Goal: Task Accomplishment & Management: Complete application form

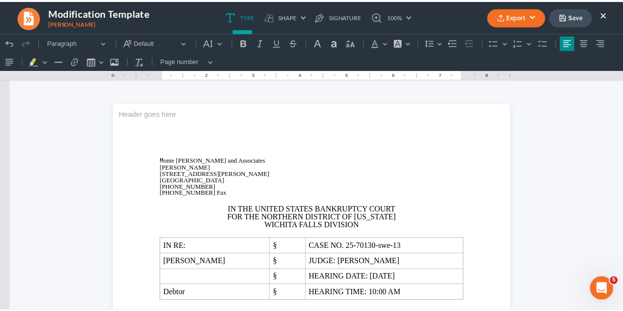
scroll to position [2290, 0]
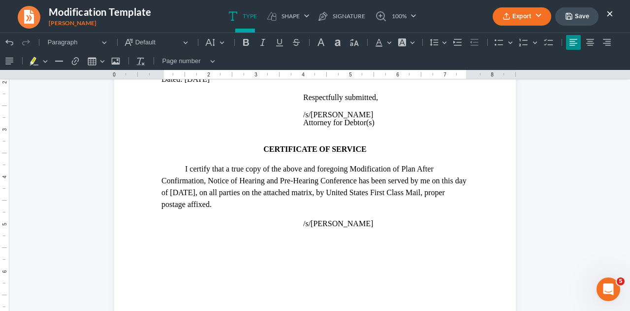
click at [565, 13] on icon "button" at bounding box center [569, 16] width 8 height 8
click at [610, 11] on button "×" at bounding box center [610, 13] width 7 height 12
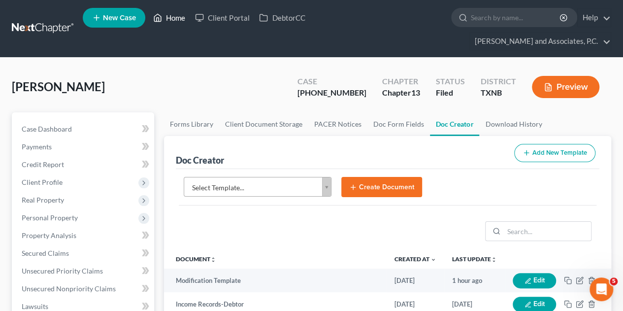
click at [175, 18] on link "Home" at bounding box center [169, 18] width 42 height 18
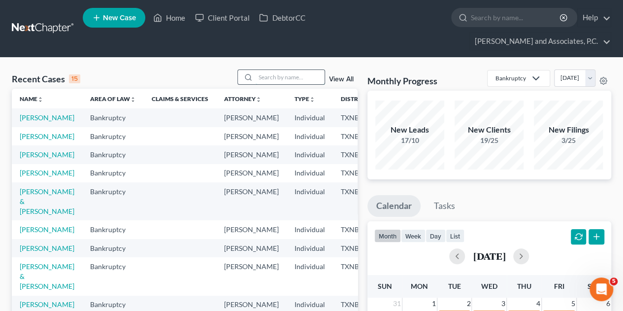
click at [263, 70] on input "search" at bounding box center [290, 77] width 69 height 14
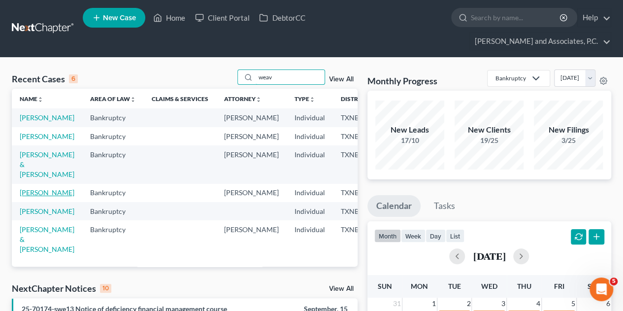
type input "weav"
click at [27, 196] on link "[PERSON_NAME]" at bounding box center [47, 192] width 55 height 8
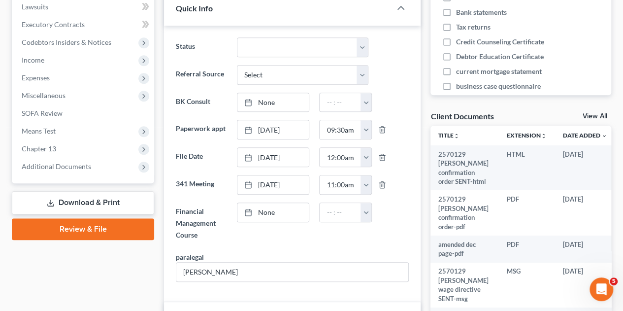
scroll to position [305, 0]
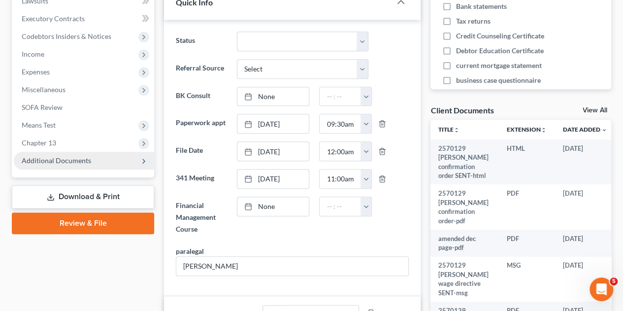
click at [55, 156] on span "Additional Documents" at bounding box center [56, 160] width 69 height 8
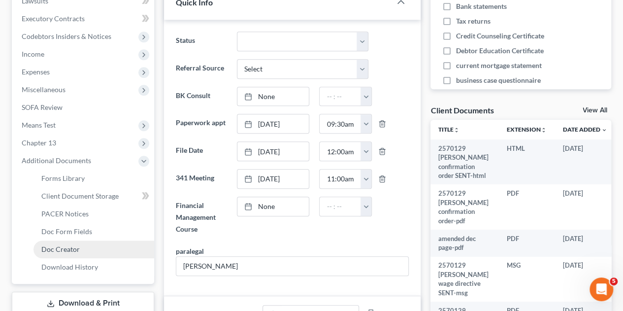
click at [69, 245] on span "Doc Creator" at bounding box center [60, 249] width 38 height 8
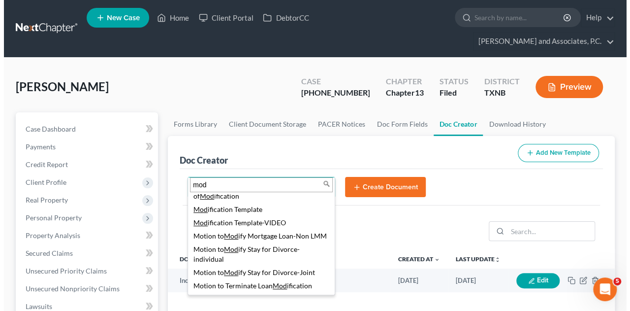
scroll to position [226, 0]
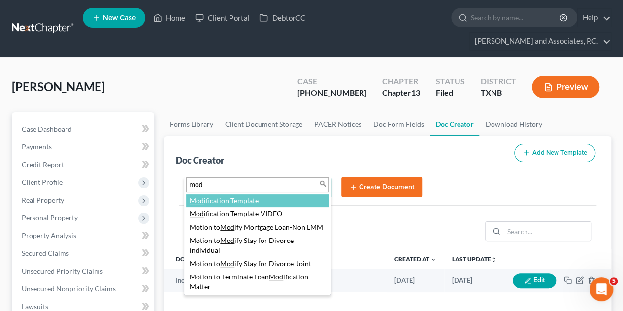
type input "mod"
select select "77150"
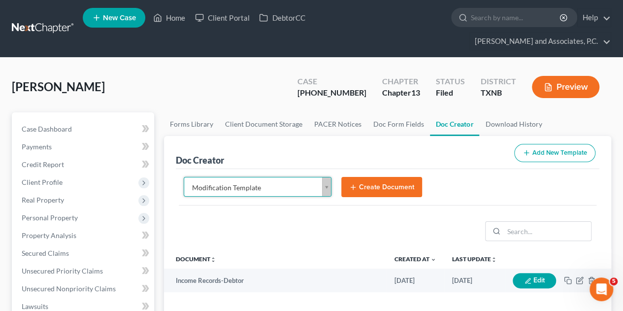
click at [374, 177] on button "Create Document" at bounding box center [381, 187] width 81 height 21
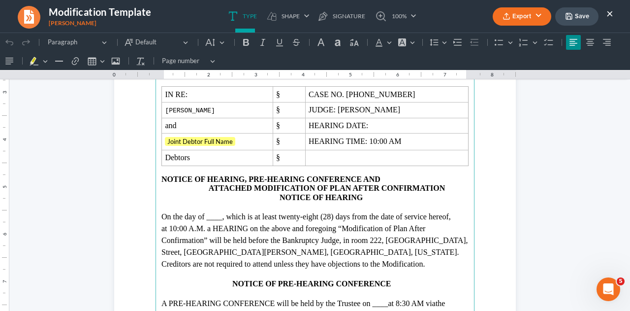
scroll to position [140, 0]
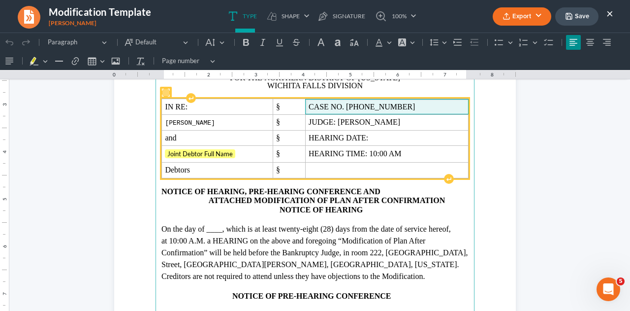
click at [391, 105] on span "CASE NO. [PHONE_NUMBER]" at bounding box center [387, 106] width 157 height 9
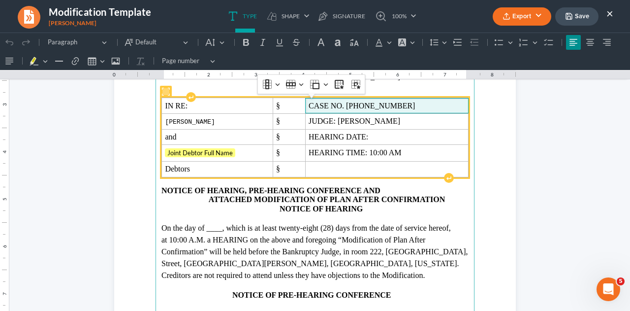
scroll to position [139, 0]
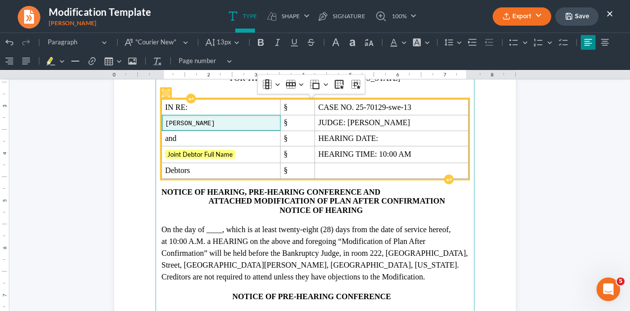
drag, startPoint x: 250, startPoint y: 119, endPoint x: 241, endPoint y: 124, distance: 9.7
click at [241, 124] on td "[PERSON_NAME]" at bounding box center [221, 123] width 119 height 16
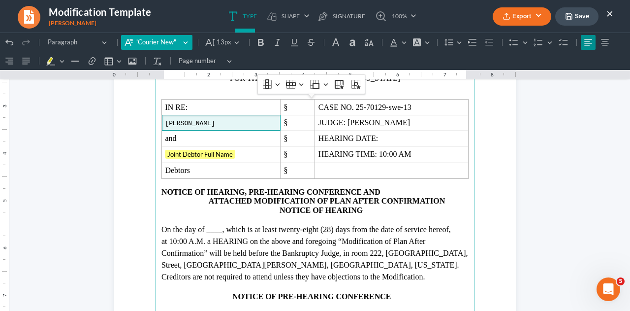
click at [157, 43] on span ""Courier New"" at bounding box center [157, 42] width 45 height 10
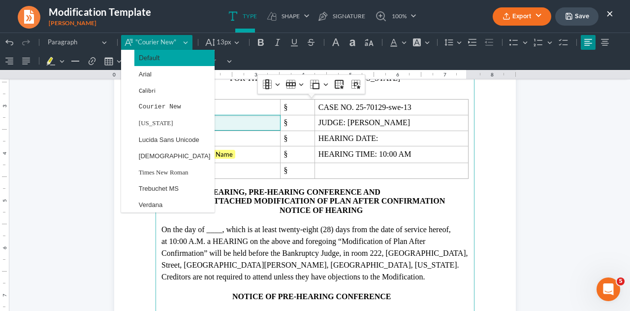
click at [154, 57] on span "Default" at bounding box center [149, 57] width 21 height 11
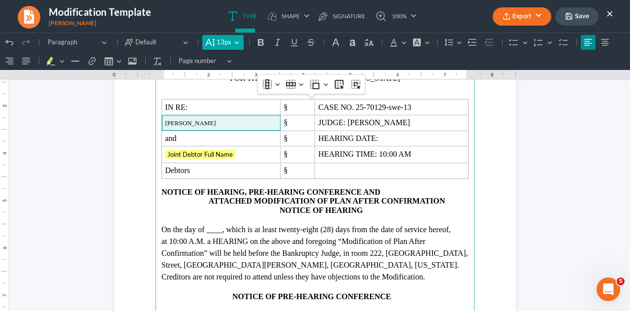
click at [217, 43] on span "13px" at bounding box center [224, 42] width 15 height 10
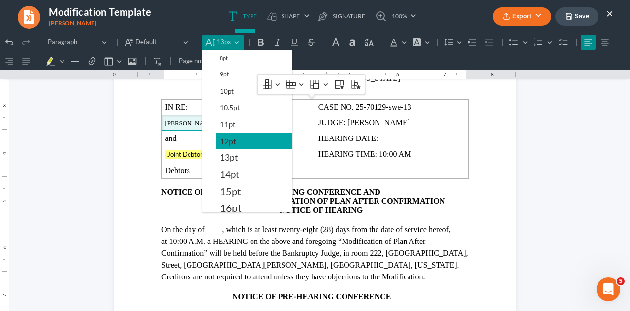
click at [227, 136] on span "12pt" at bounding box center [228, 141] width 16 height 12
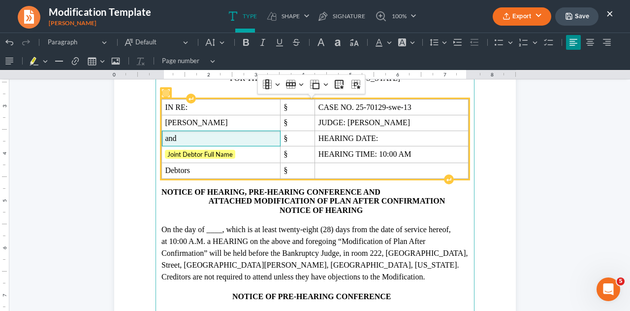
click at [180, 140] on span "and" at bounding box center [221, 138] width 112 height 9
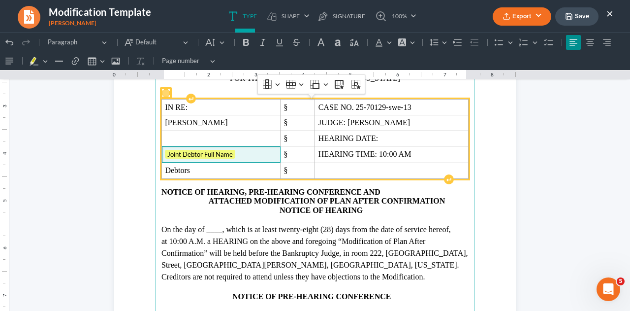
click at [236, 154] on span "Joint Debtor Full Name" at bounding box center [221, 155] width 112 height 10
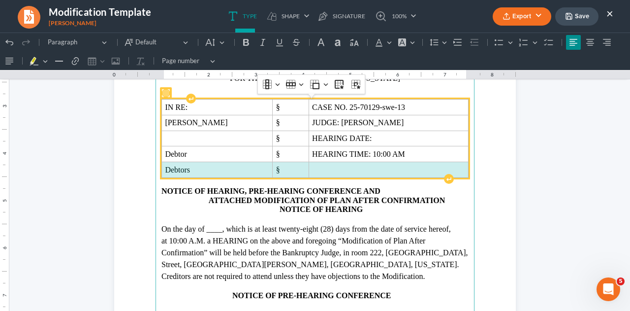
drag, startPoint x: 162, startPoint y: 169, endPoint x: 367, endPoint y: 170, distance: 205.3
click at [367, 170] on tr "Debtors §" at bounding box center [315, 170] width 307 height 16
click at [367, 170] on span "Rich Text Editor, page-0-main" at bounding box center [388, 169] width 153 height 9
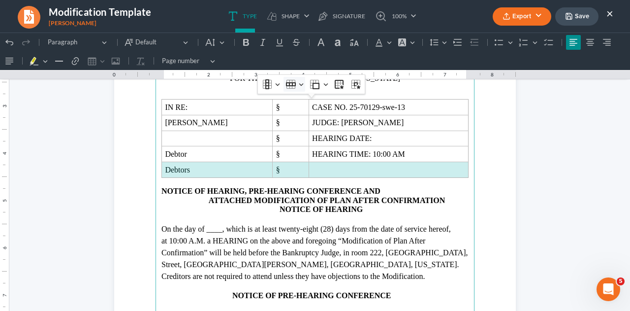
click at [288, 86] on icon "Table toolbar" at bounding box center [291, 84] width 10 height 10
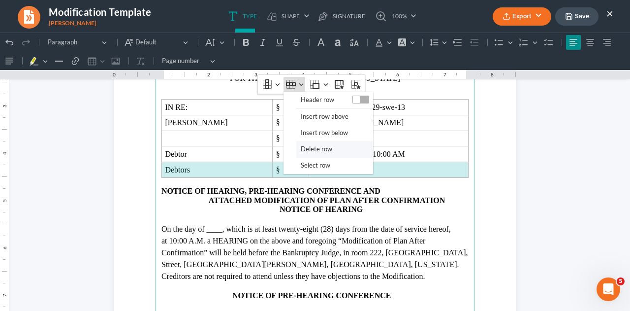
click at [306, 146] on span "Delete row" at bounding box center [317, 148] width 32 height 11
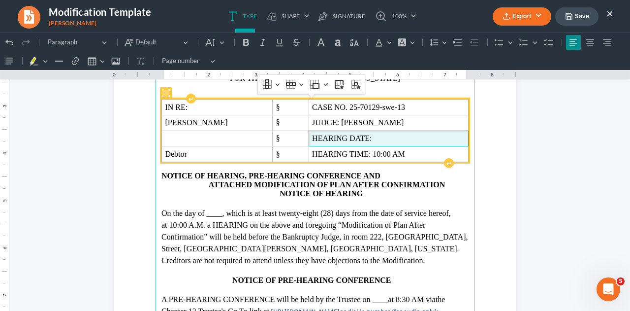
click at [391, 132] on td "HEARING DATE:" at bounding box center [389, 138] width 160 height 16
click at [382, 135] on span "HEARING DATE:" at bounding box center [388, 138] width 153 height 9
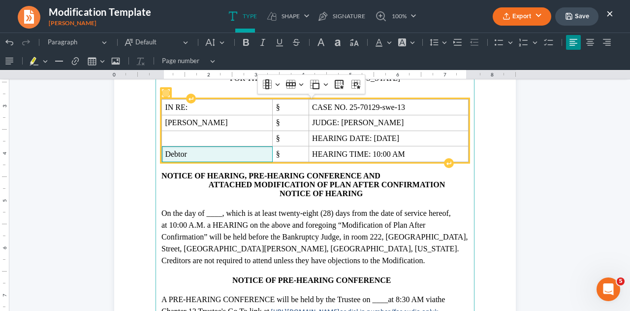
click at [200, 156] on span "Debtor" at bounding box center [217, 154] width 104 height 9
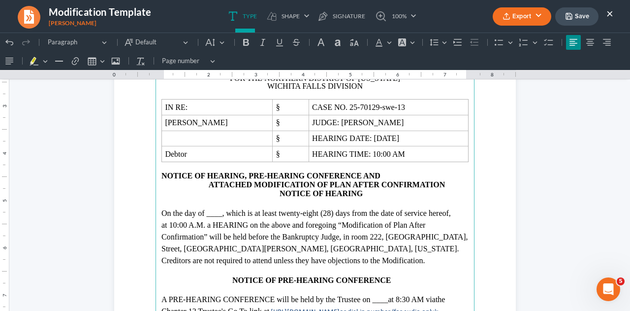
click at [233, 215] on p "On the day of ____ , which is at least twenty-eight (28) days from the date of …" at bounding box center [315, 236] width 307 height 59
click at [399, 298] on span "at 8:30 AM via" at bounding box center [411, 299] width 47 height 8
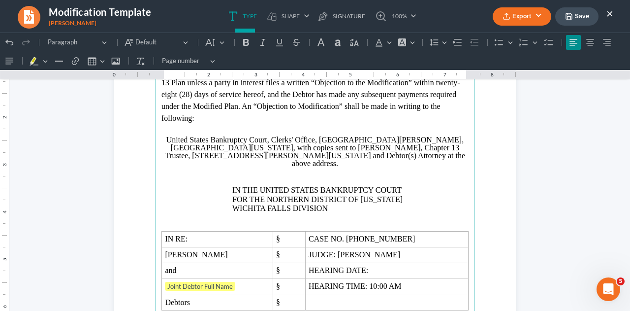
scroll to position [625, 0]
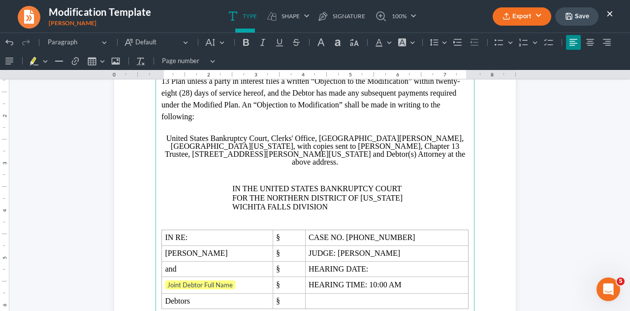
click at [294, 221] on p "Rich Text Editor, page-1-main" at bounding box center [315, 225] width 307 height 9
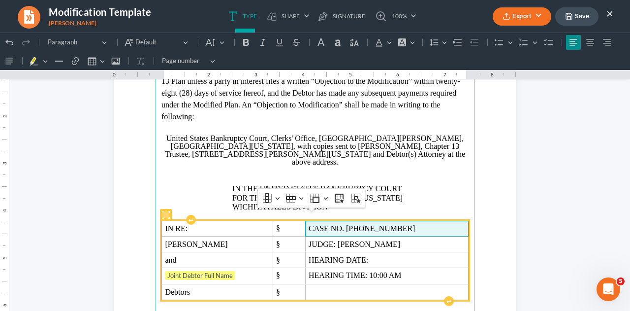
click at [386, 224] on span "CASE NO. [PHONE_NUMBER]" at bounding box center [387, 228] width 157 height 9
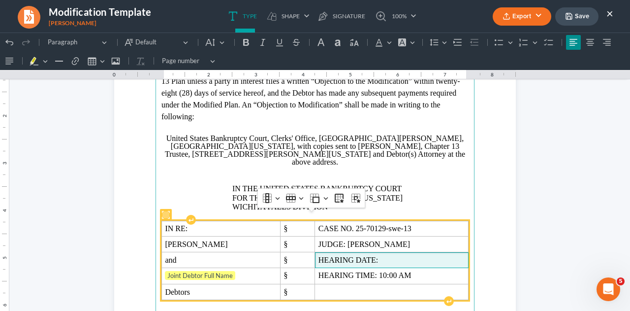
click at [387, 256] on span "HEARING DATE:" at bounding box center [392, 260] width 147 height 9
click at [211, 256] on span "and" at bounding box center [221, 260] width 112 height 9
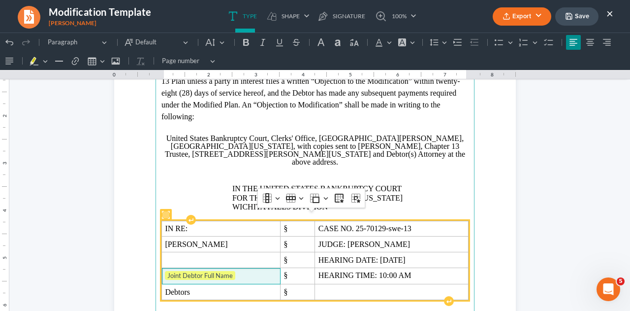
click at [239, 271] on span "Joint Debtor Full Name" at bounding box center [221, 276] width 112 height 10
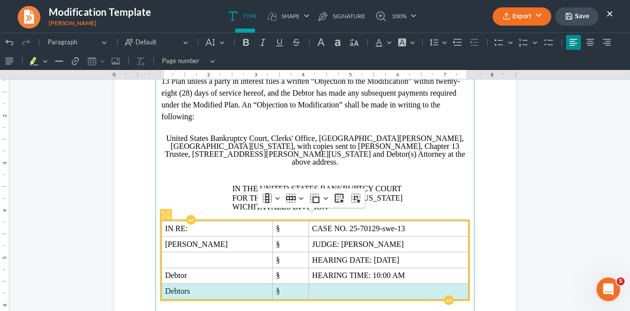
drag, startPoint x: 162, startPoint y: 280, endPoint x: 303, endPoint y: 279, distance: 141.3
click at [303, 283] on tr "Debtors §" at bounding box center [315, 291] width 307 height 16
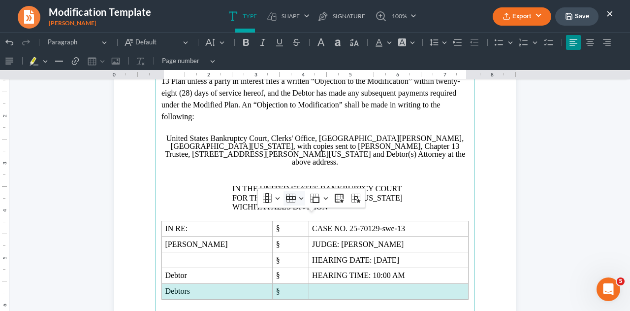
click at [291, 203] on button "Row Row" at bounding box center [295, 198] width 22 height 15
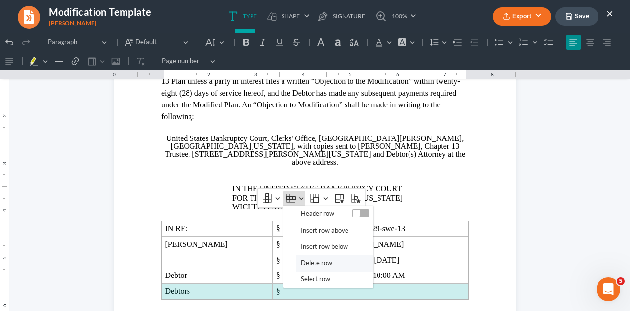
click at [304, 263] on span "Delete row" at bounding box center [317, 262] width 32 height 11
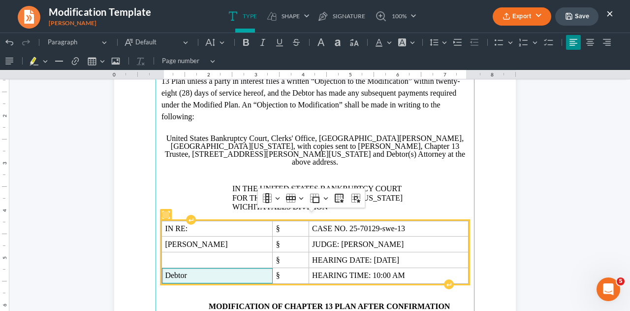
click at [221, 271] on td "Debtor" at bounding box center [217, 276] width 111 height 16
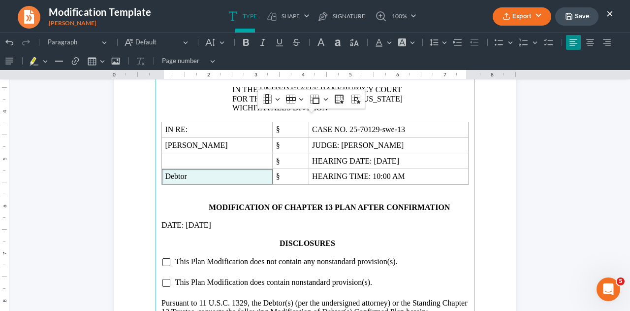
scroll to position [770, 0]
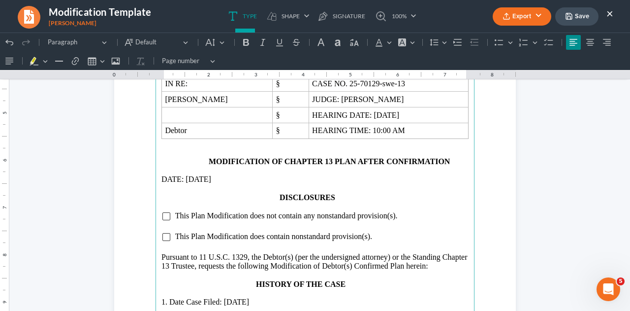
click at [323, 148] on p "Rich Text Editor, page-1-main" at bounding box center [315, 152] width 307 height 9
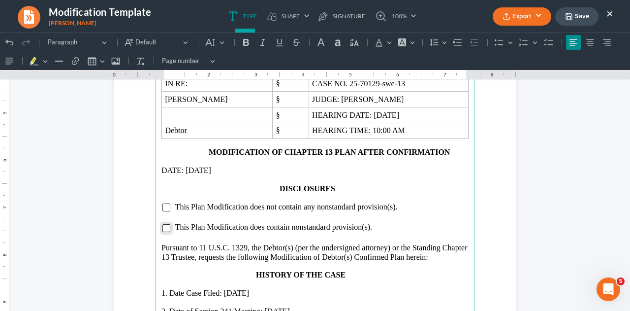
click at [162, 224] on input "Rich Text Editor, page-1-main" at bounding box center [166, 228] width 8 height 8
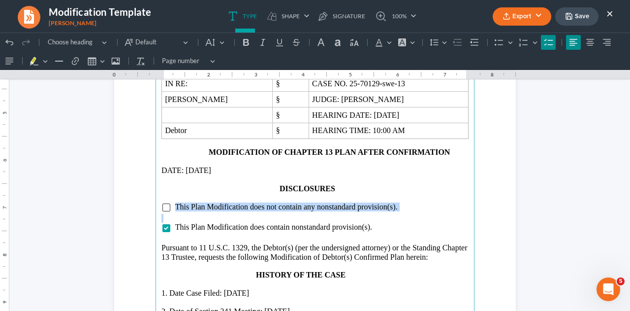
drag, startPoint x: 171, startPoint y: 198, endPoint x: 296, endPoint y: 211, distance: 125.7
click at [296, 211] on main "13 Plan unless a party in interest files a written “Objection to the Modificati…" at bounding box center [315, 136] width 319 height 425
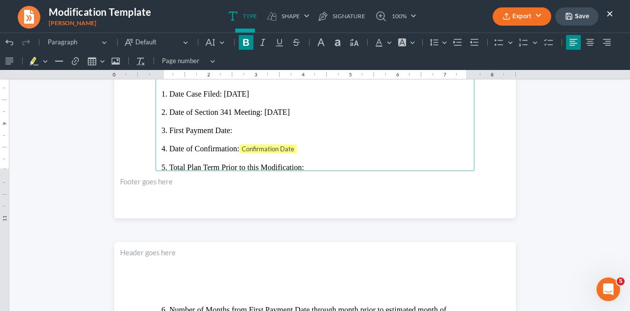
scroll to position [957, 0]
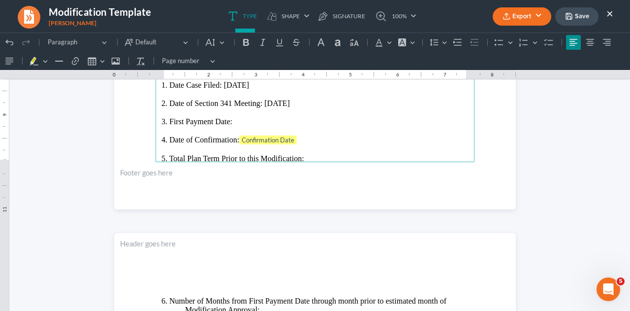
click at [265, 117] on p "3. First Payment Date:" at bounding box center [315, 121] width 307 height 9
click at [296, 135] on p "4. Date of Confirmation: Confirmation Date" at bounding box center [315, 140] width 307 height 10
click at [329, 153] on p "5. Total Plan Term Prior to this Modification:" at bounding box center [315, 157] width 307 height 9
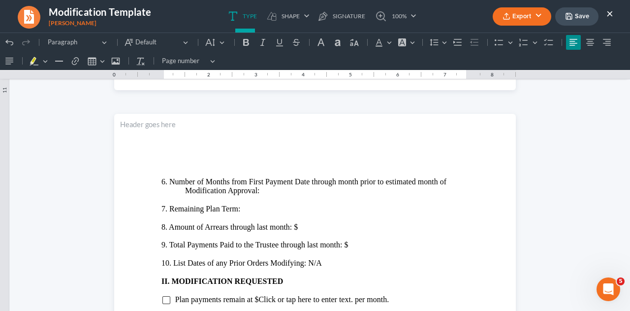
scroll to position [1088, 0]
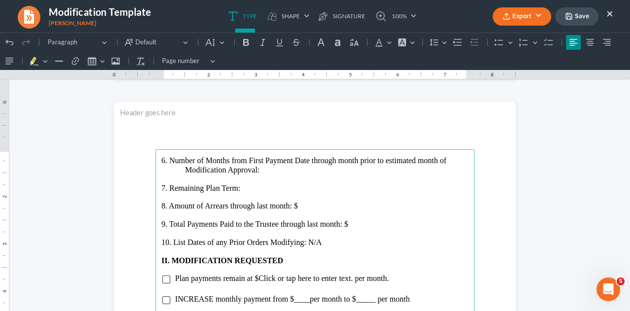
click at [265, 167] on p "6. Number of Months from First Payment Date through month prior to estimated mo…" at bounding box center [315, 165] width 307 height 18
click at [250, 187] on p "7. Remaining Plan Term:" at bounding box center [315, 188] width 307 height 9
click at [302, 206] on p "8. Amount of Arrears through last month: $" at bounding box center [315, 205] width 307 height 9
click at [349, 222] on p "9. Total Payments Paid to the Trustee through last month: $" at bounding box center [315, 224] width 307 height 9
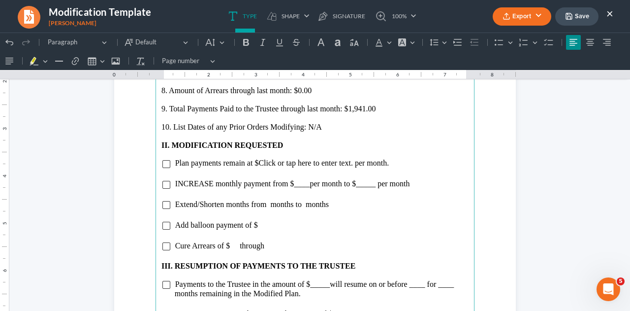
scroll to position [1207, 0]
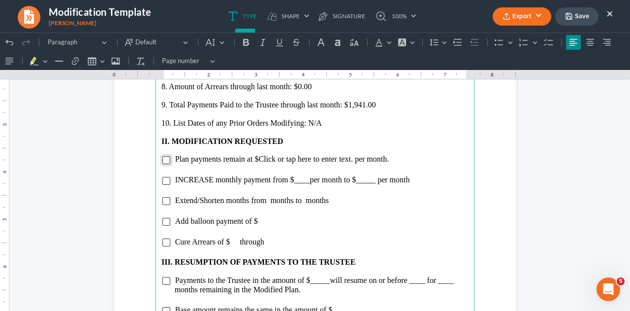
click at [164, 161] on input "Rich Text Editor, page-2-main" at bounding box center [166, 160] width 8 height 8
click at [351, 159] on span "Plan payments remain at $Click or tap here to enter text. per month." at bounding box center [282, 159] width 214 height 8
click at [162, 244] on input "Rich Text Editor, page-2-main" at bounding box center [166, 242] width 8 height 8
click at [228, 239] on span "Cure Arrears of $ through" at bounding box center [219, 241] width 89 height 8
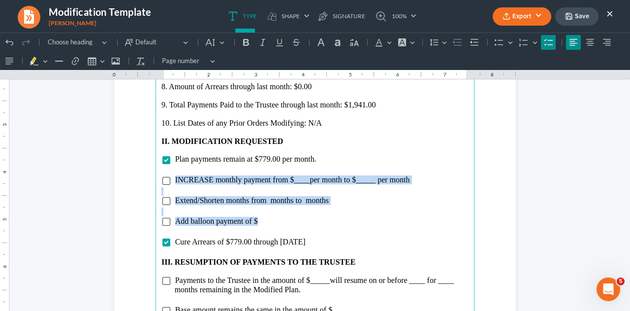
drag, startPoint x: 172, startPoint y: 179, endPoint x: 257, endPoint y: 218, distance: 93.6
click at [257, 218] on main "6. Number of Months from First Payment Date through month prior to estimated mo…" at bounding box center [315, 242] width 319 height 425
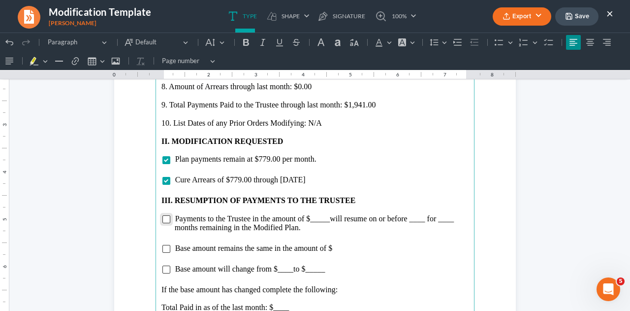
click at [162, 218] on input "Rich Text Editor, page-2-main" at bounding box center [166, 219] width 8 height 8
click at [327, 221] on span "will resume on or before ____ for ____ months remaining in the Modified Plan." at bounding box center [315, 222] width 280 height 17
click at [424, 219] on span "will resume on or before ____ for ____ months remaining in the Modified Plan." at bounding box center [316, 222] width 282 height 17
click at [198, 227] on span "will resume on or before [DATE] for ____ months remaining in the Modified Plan." at bounding box center [320, 222] width 291 height 17
click at [162, 269] on input "Rich Text Editor, page-2-main" at bounding box center [166, 269] width 8 height 8
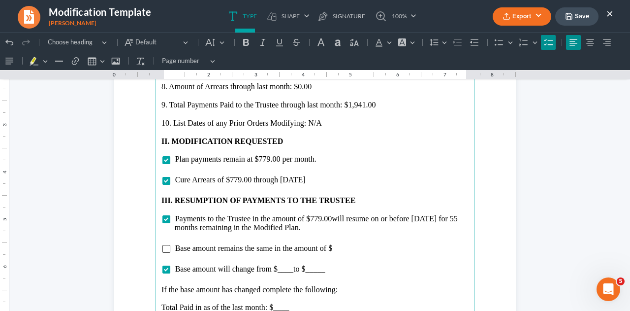
click at [289, 270] on span "Base amount will change from $____ to $_____" at bounding box center [250, 268] width 150 height 8
click at [343, 269] on li "Base amount will change from $46,344.00 to $_____" at bounding box center [322, 268] width 294 height 9
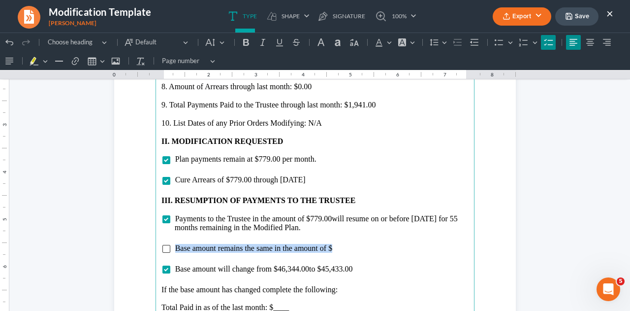
drag, startPoint x: 171, startPoint y: 247, endPoint x: 335, endPoint y: 250, distance: 163.5
click at [335, 250] on li "Base amount remains the same in the amount of $" at bounding box center [322, 248] width 294 height 9
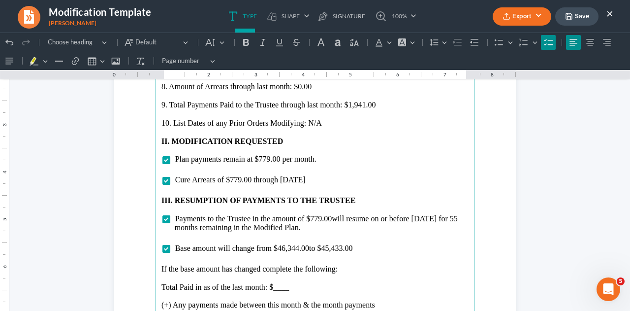
click at [291, 286] on p "Total Paid in as of the last month: $____" at bounding box center [315, 287] width 307 height 9
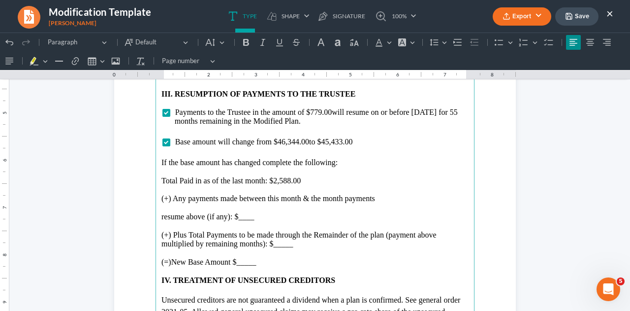
scroll to position [1336, 0]
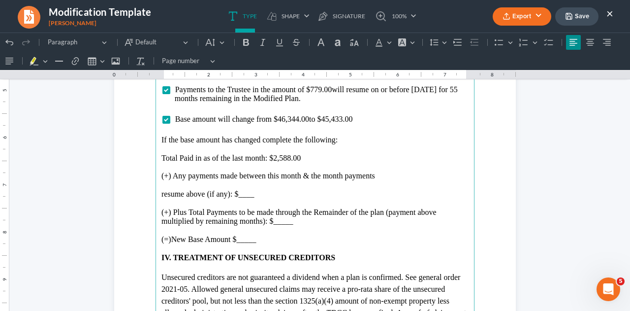
click at [251, 198] on p "Rich Text Editor, page-2-main" at bounding box center [315, 202] width 307 height 9
click at [255, 193] on p "resume above (if any): $____" at bounding box center [315, 194] width 307 height 9
click at [291, 224] on p "(+) Plus Total Payments to be made through the Remainder of the plan (payment a…" at bounding box center [315, 217] width 307 height 18
click at [265, 238] on p "(=)New Base Amount $_____" at bounding box center [315, 239] width 307 height 9
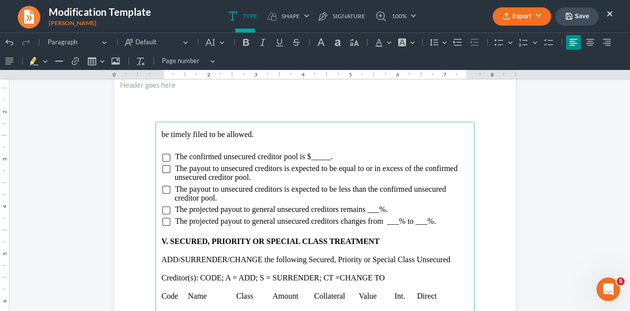
scroll to position [1676, 0]
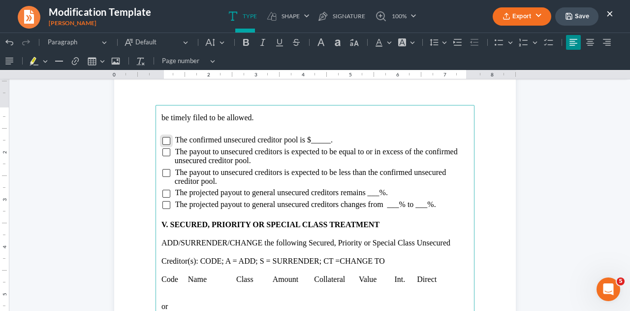
click at [162, 140] on input "Rich Text Editor, page-3-main" at bounding box center [166, 141] width 8 height 8
click at [326, 141] on span "The confirmed unsecured creditor pool is $_____." at bounding box center [254, 139] width 158 height 8
click at [162, 207] on input "Rich Text Editor, page-3-main" at bounding box center [166, 205] width 8 height 8
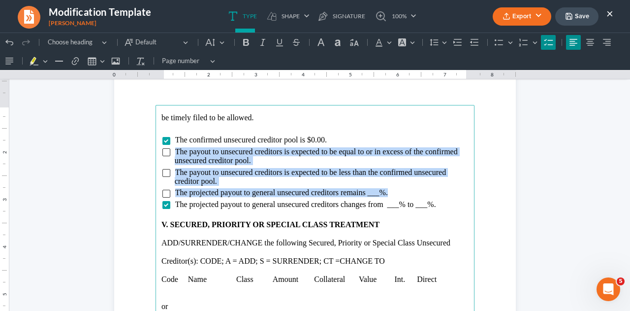
drag, startPoint x: 171, startPoint y: 154, endPoint x: 389, endPoint y: 187, distance: 220.7
click at [389, 187] on ul "The confirmed unsecured creditor pool is $0.00. The payout to unsecured credito…" at bounding box center [315, 171] width 307 height 73
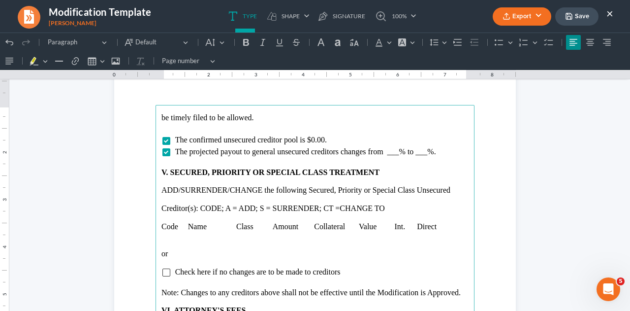
click at [359, 196] on p "Rich Text Editor, page-3-main" at bounding box center [315, 199] width 307 height 9
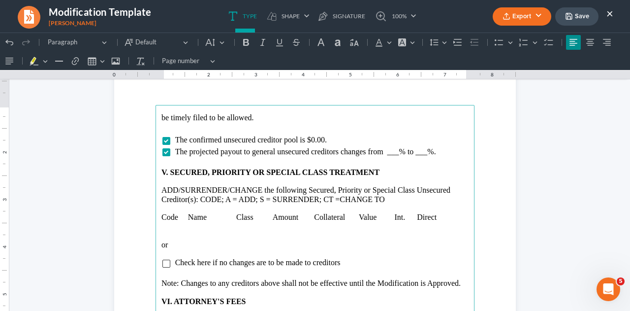
click at [162, 227] on p "Rich Text Editor, page-3-main" at bounding box center [315, 226] width 307 height 9
click at [94, 63] on icon "Editor toolbar" at bounding box center [92, 61] width 10 height 10
click at [141, 76] on div "Editor toolbar" at bounding box center [141, 75] width 6 height 5
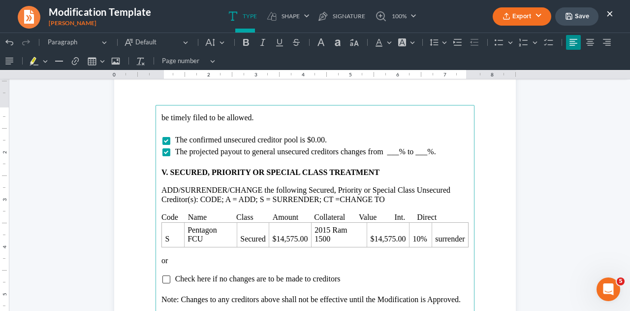
click at [434, 214] on p "Code Name Class Amount Collateral Value Int. Direct" at bounding box center [315, 217] width 307 height 9
click at [184, 214] on p "Code Name Class Amount Collateral Value Int. Treatment" at bounding box center [315, 217] width 307 height 9
click at [275, 214] on p "Code Name Class Amount Collateral Value Int. Treatment" at bounding box center [315, 217] width 307 height 9
click at [360, 217] on p "Code Name Class Amount Collateral Value Int. Treatment" at bounding box center [315, 217] width 307 height 9
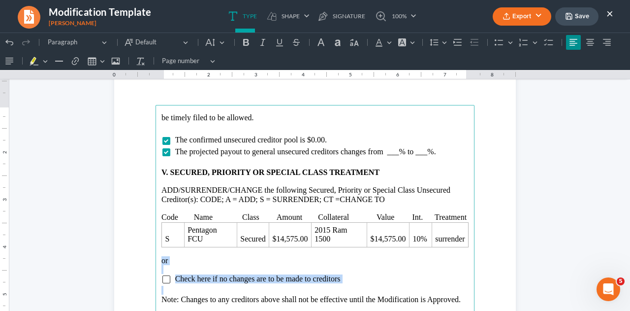
drag, startPoint x: 156, startPoint y: 259, endPoint x: 332, endPoint y: 291, distance: 179.2
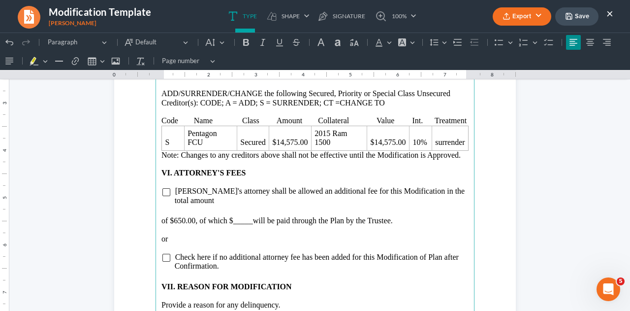
scroll to position [1818, 0]
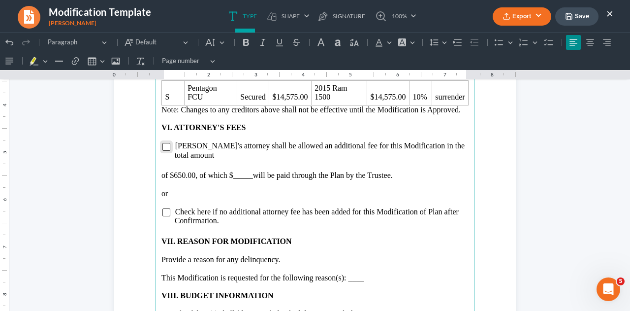
click at [163, 144] on input "Rich Text Editor, page-3-main" at bounding box center [166, 147] width 8 height 8
click at [253, 171] on span "will be paid through the Plan by the Trustee." at bounding box center [323, 175] width 140 height 8
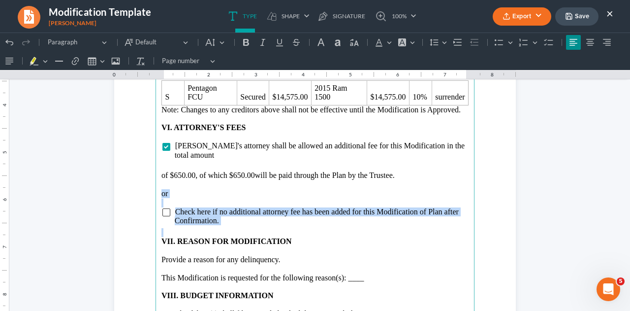
drag, startPoint x: 155, startPoint y: 182, endPoint x: 239, endPoint y: 217, distance: 91.4
click at [239, 217] on main "be timely filed to be allowed. The confirmed unsecured creditor pool is $0.00. …" at bounding box center [315, 175] width 319 height 425
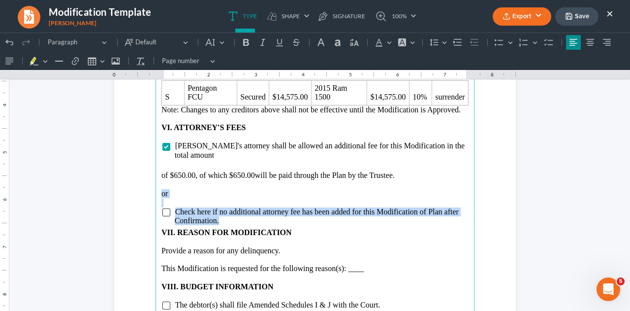
drag, startPoint x: 154, startPoint y: 183, endPoint x: 241, endPoint y: 214, distance: 92.3
click at [241, 214] on main "be timely filed to be allowed. The confirmed unsecured creditor pool is $0.00. …" at bounding box center [315, 175] width 319 height 425
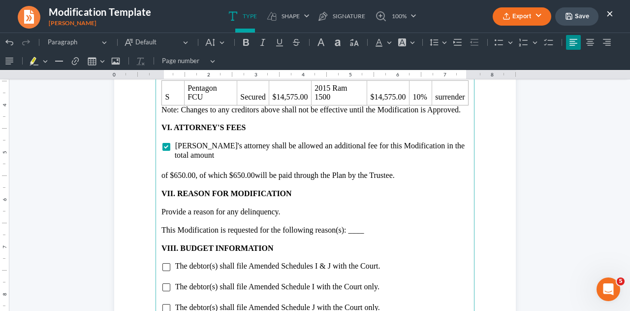
click at [366, 226] on p "This Modification is requested for the following reason(s): ____" at bounding box center [315, 230] width 307 height 9
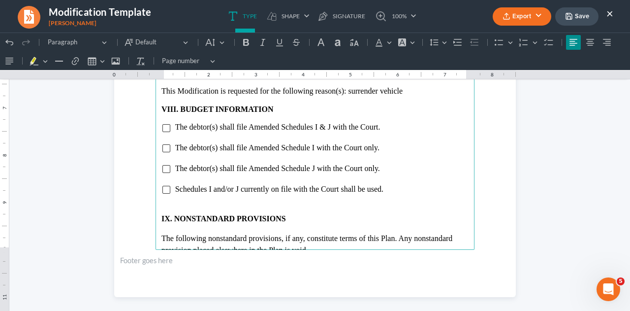
scroll to position [1974, 0]
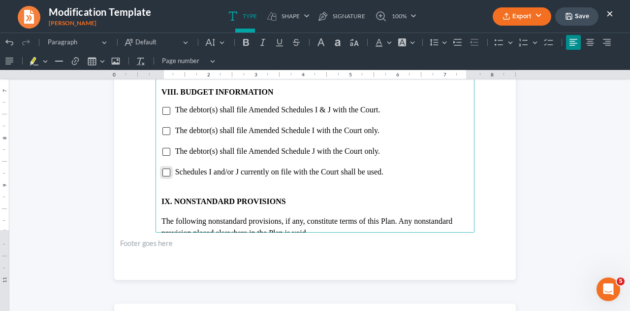
click at [162, 168] on input "Rich Text Editor, page-3-main" at bounding box center [166, 172] width 8 height 8
click at [162, 148] on input "Rich Text Editor, page-3-main" at bounding box center [166, 152] width 8 height 8
click at [162, 168] on input "Rich Text Editor, page-3-main" at bounding box center [166, 172] width 8 height 8
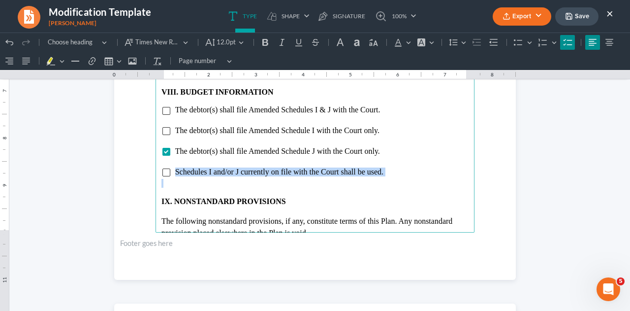
drag, startPoint x: 172, startPoint y: 160, endPoint x: 282, endPoint y: 176, distance: 111.4
click at [282, 176] on main "be timely filed to be allowed. The confirmed unsecured creditor pool is $0.00. …" at bounding box center [315, 19] width 319 height 425
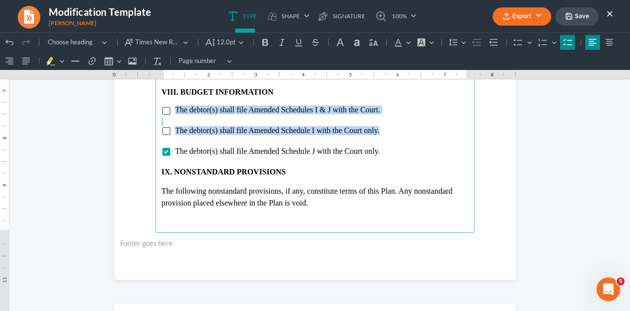
drag, startPoint x: 172, startPoint y: 99, endPoint x: 379, endPoint y: 124, distance: 208.3
click at [379, 124] on main "be timely filed to be allowed. The confirmed unsecured creditor pool is $0.00. …" at bounding box center [315, 19] width 319 height 425
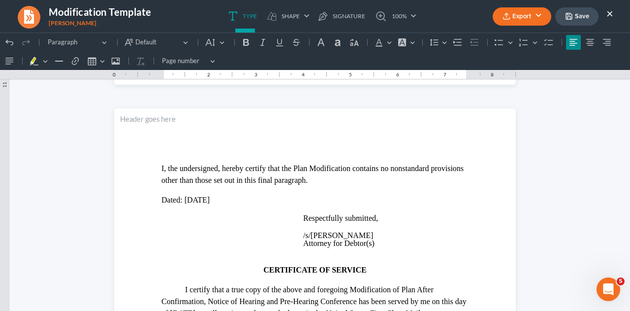
scroll to position [2194, 0]
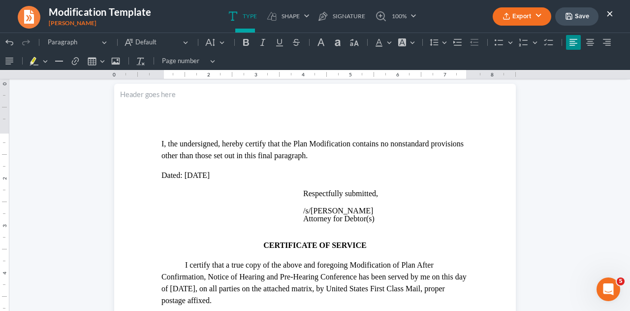
click at [578, 11] on button "Save" at bounding box center [576, 16] width 43 height 18
click at [506, 22] on button "Export" at bounding box center [522, 16] width 59 height 18
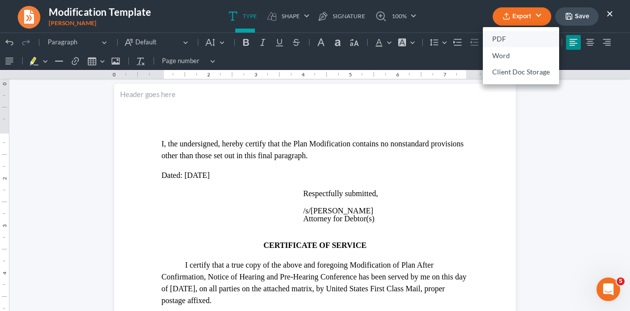
click at [498, 41] on link "PDF" at bounding box center [521, 39] width 76 height 17
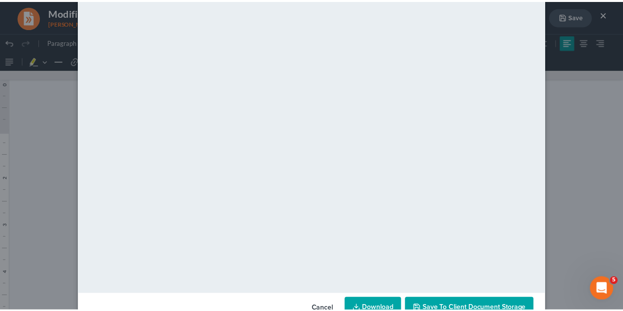
scroll to position [100, 0]
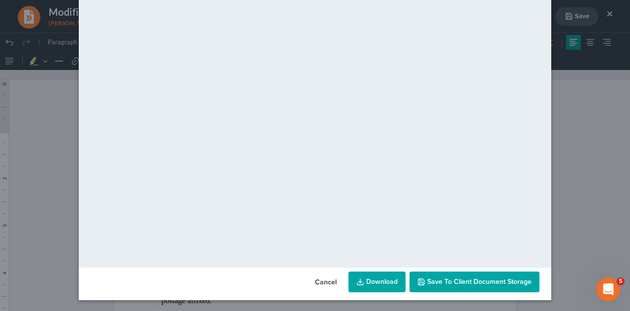
click at [419, 284] on icon "button" at bounding box center [422, 282] width 6 height 6
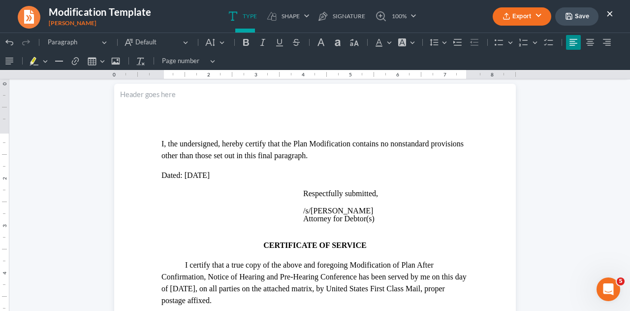
click at [612, 12] on button "×" at bounding box center [610, 13] width 7 height 12
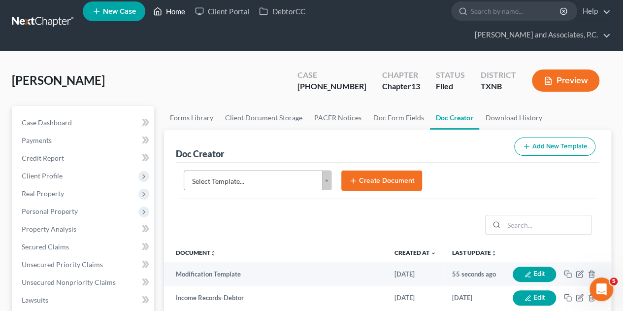
click at [181, 15] on link "Home" at bounding box center [169, 11] width 42 height 18
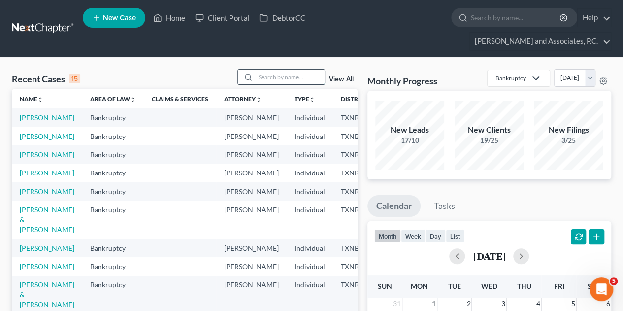
click at [268, 70] on input "search" at bounding box center [290, 77] width 69 height 14
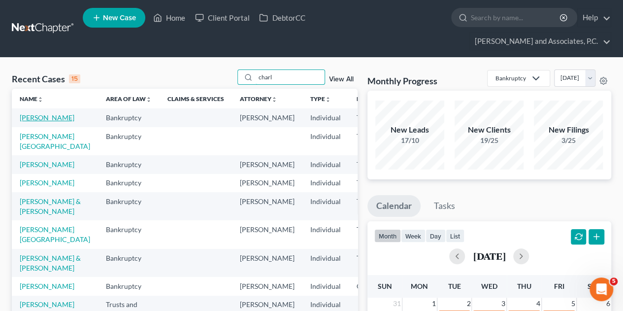
type input "charl"
click at [34, 113] on link "[PERSON_NAME]" at bounding box center [47, 117] width 55 height 8
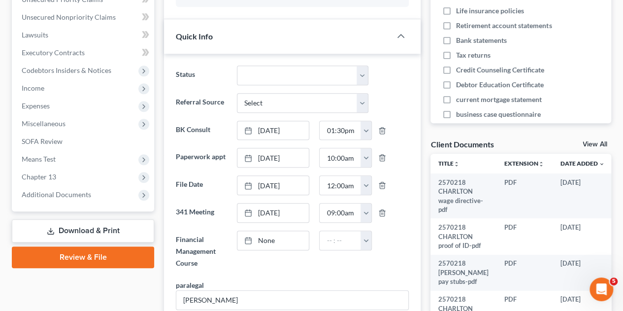
scroll to position [262, 0]
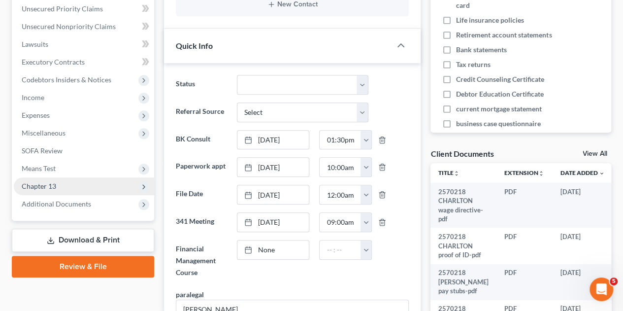
click at [44, 177] on span "Chapter 13" at bounding box center [84, 186] width 140 height 18
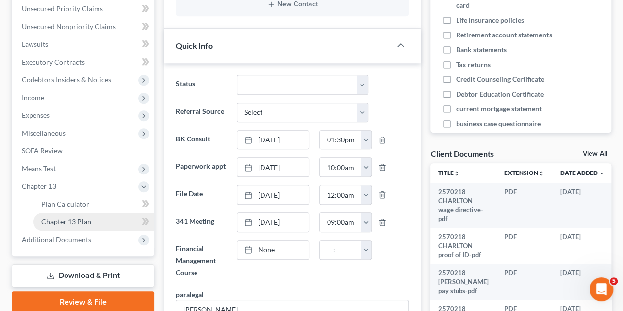
click at [54, 217] on span "Chapter 13 Plan" at bounding box center [66, 221] width 50 height 8
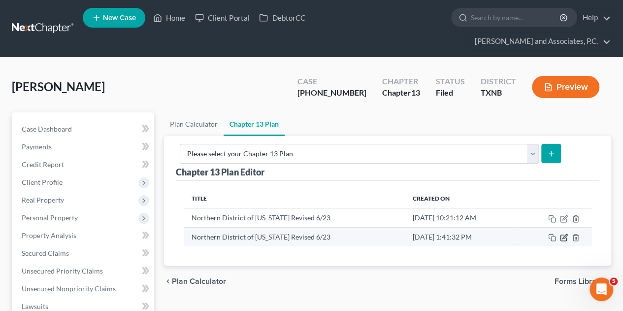
click at [562, 233] on icon "button" at bounding box center [564, 237] width 8 height 8
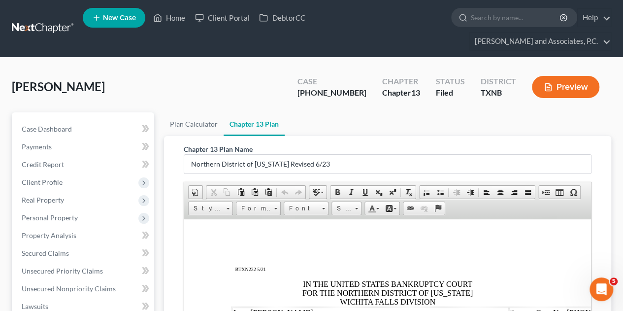
click at [447, 304] on div "IN THE UNITED STATES BANKRUPTCY COURT FOR THE NORTHERN DISTRICT OF [US_STATE] W…" at bounding box center [387, 292] width 312 height 27
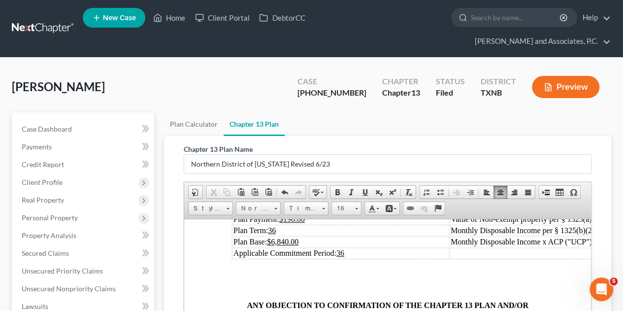
scroll to position [409, 0]
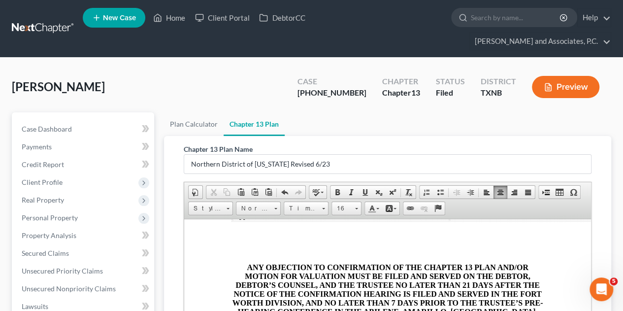
click at [501, 255] on p "To enrich screen reader interactions, please activate Accessibility in Grammarl…" at bounding box center [387, 250] width 312 height 9
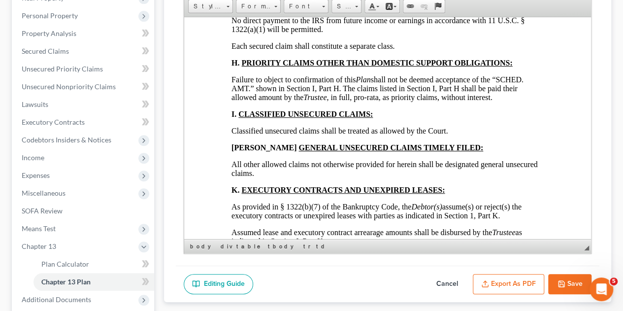
scroll to position [282, 0]
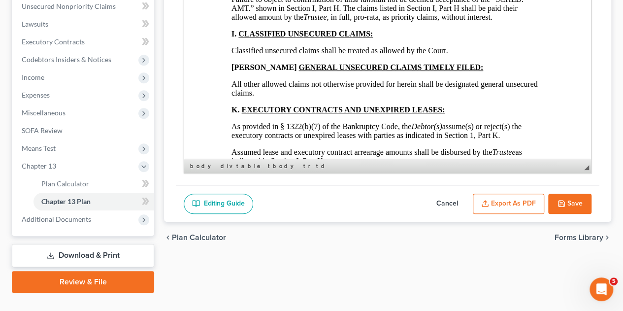
click at [531, 194] on button "Export as PDF" at bounding box center [508, 204] width 71 height 21
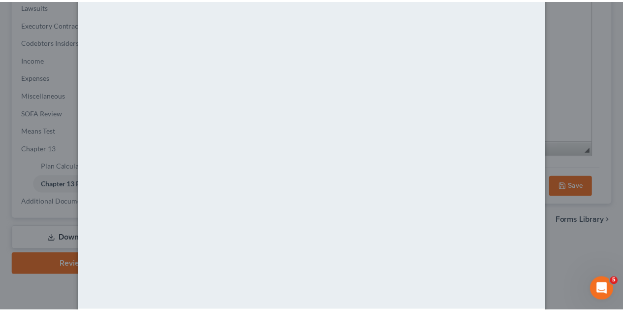
scroll to position [100, 0]
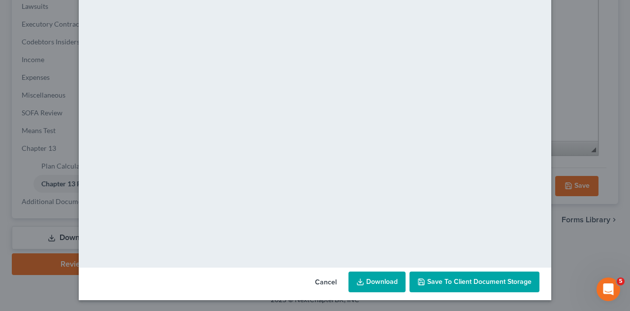
click at [427, 286] on button "Save to Client Document Storage" at bounding box center [475, 281] width 130 height 21
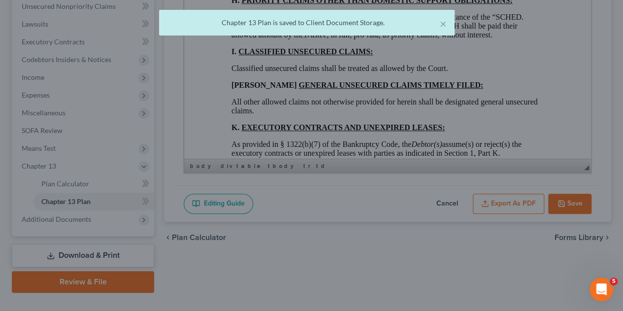
scroll to position [3512, 0]
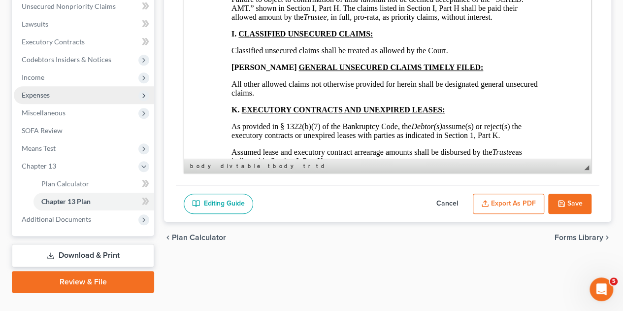
click at [47, 91] on span "Expenses" at bounding box center [36, 95] width 28 height 8
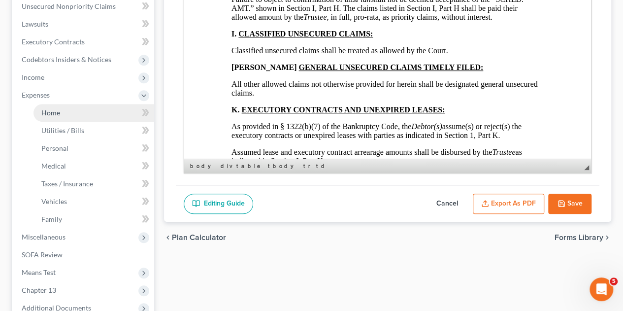
click at [50, 108] on span "Home" at bounding box center [50, 112] width 19 height 8
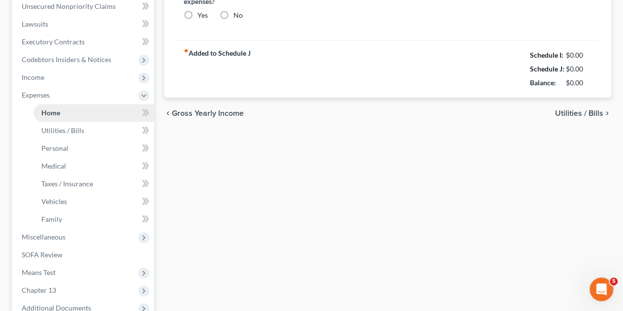
type input "850.00"
type input "0.00"
radio input "true"
type input "0.00"
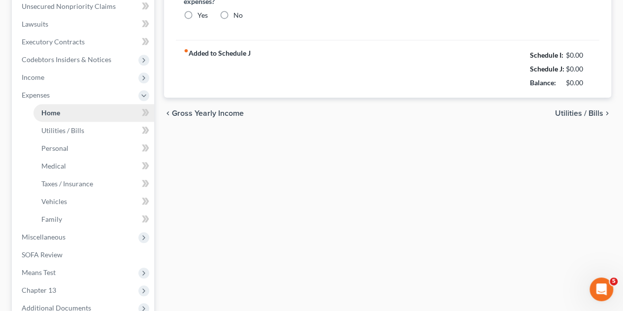
type input "0.00"
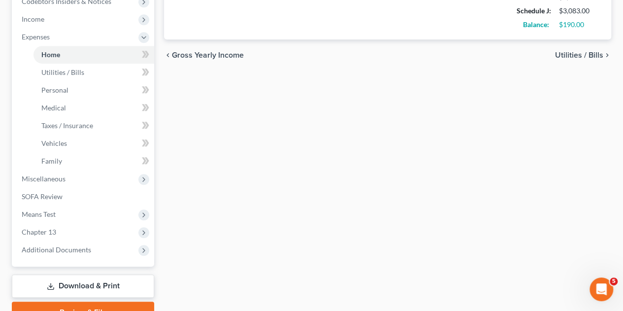
scroll to position [347, 0]
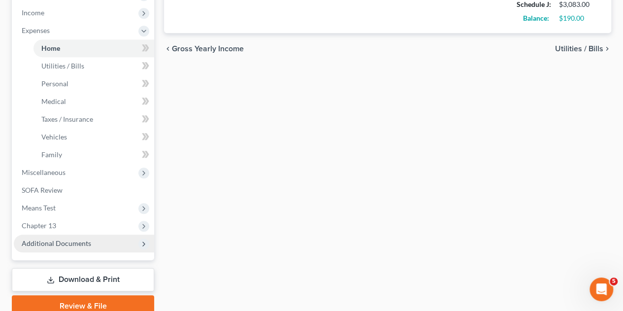
click at [43, 239] on span "Additional Documents" at bounding box center [56, 243] width 69 height 8
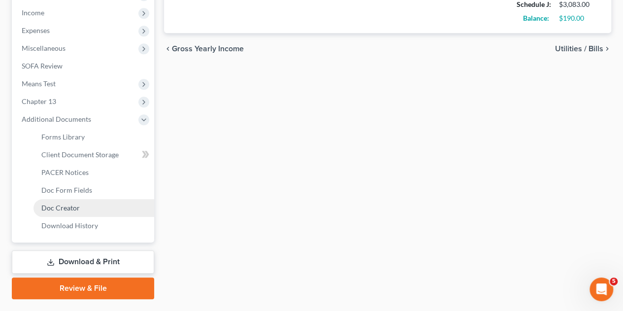
click at [55, 199] on link "Doc Creator" at bounding box center [93, 208] width 121 height 18
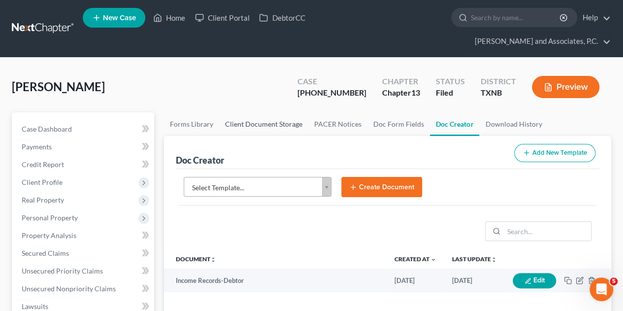
click at [288, 112] on link "Client Document Storage" at bounding box center [263, 124] width 89 height 24
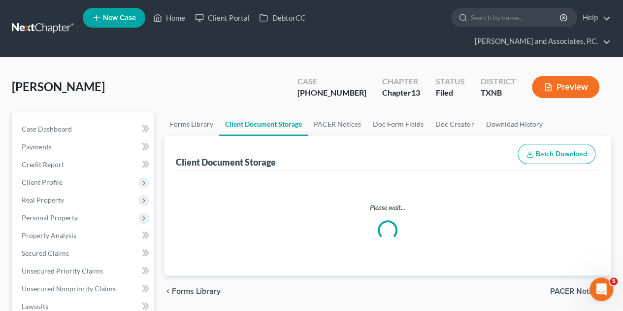
select select "6"
select select "18"
select select "21"
select select "10"
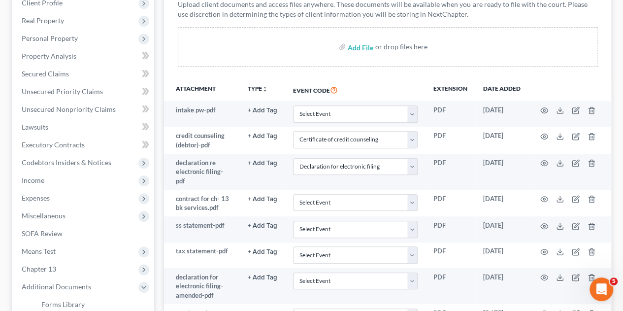
scroll to position [181, 0]
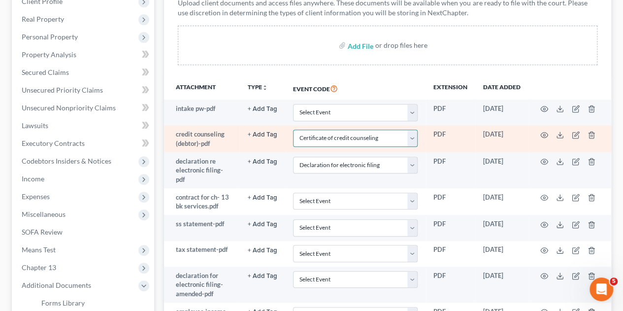
click at [412, 129] on select "Select Event 20 Largest unsecured creditors Amended petition Attachment to Volu…" at bounding box center [355, 137] width 125 height 17
select select
click at [293, 129] on select "Select Event 20 Largest unsecured creditors Amended petition Attachment to Volu…" at bounding box center [355, 137] width 125 height 17
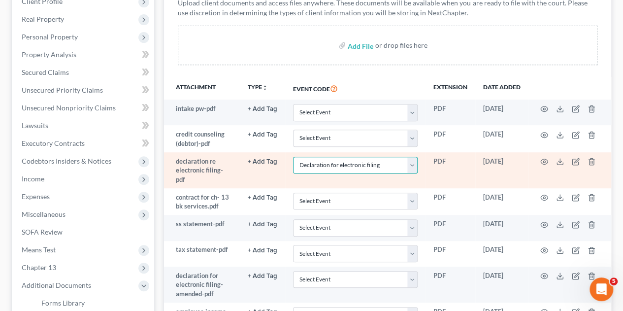
click at [414, 157] on select "Select Event 20 Largest unsecured creditors Amended petition Attachment to Volu…" at bounding box center [355, 165] width 125 height 17
select select
click at [293, 157] on select "Select Event 20 Largest unsecured creditors Amended petition Attachment to Volu…" at bounding box center [355, 165] width 125 height 17
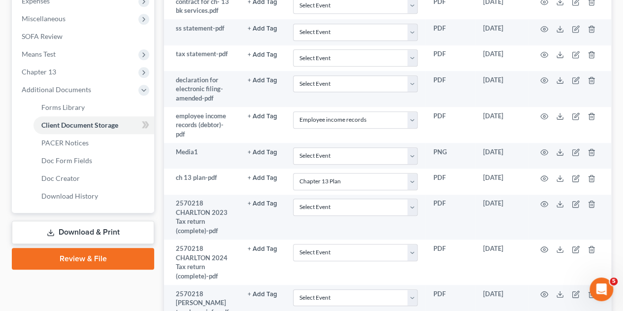
scroll to position [377, 0]
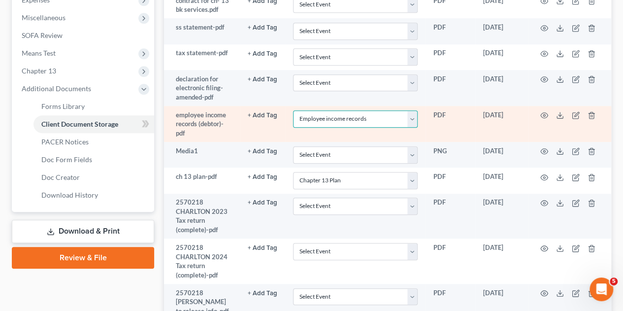
click at [411, 110] on select "Select Event 20 Largest unsecured creditors Amended petition Attachment to Volu…" at bounding box center [355, 118] width 125 height 17
select select
click at [293, 110] on select "Select Event 20 Largest unsecured creditors Amended petition Attachment to Volu…" at bounding box center [355, 118] width 125 height 17
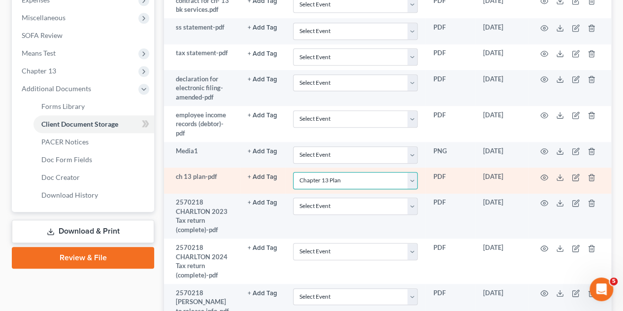
click at [416, 172] on select "Select Event 20 Largest unsecured creditors Amended petition Attachment to Volu…" at bounding box center [355, 180] width 125 height 17
select select
click at [293, 172] on select "Select Event 20 Largest unsecured creditors Amended petition Attachment to Volu…" at bounding box center [355, 180] width 125 height 17
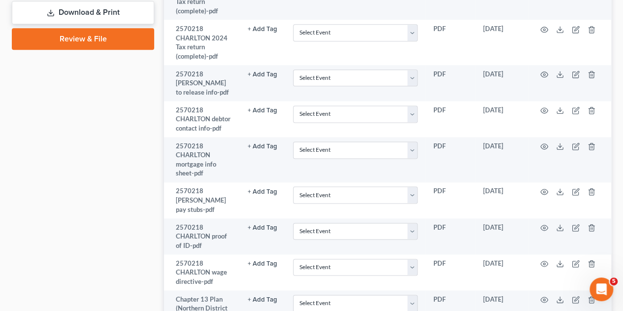
scroll to position [677, 0]
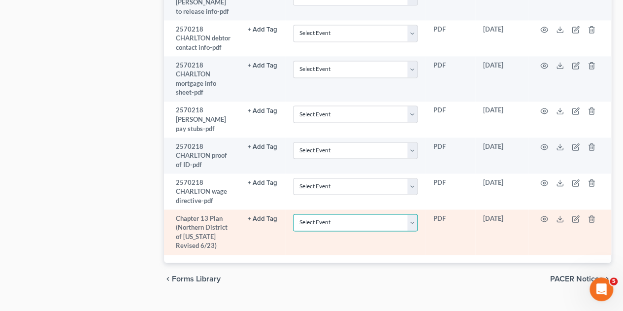
click at [413, 214] on select "Select Event 20 Largest unsecured creditors Amended petition Attachment to Volu…" at bounding box center [355, 222] width 125 height 17
select select "10"
click at [293, 214] on select "Select Event 20 Largest unsecured creditors Amended petition Attachment to Volu…" at bounding box center [355, 222] width 125 height 17
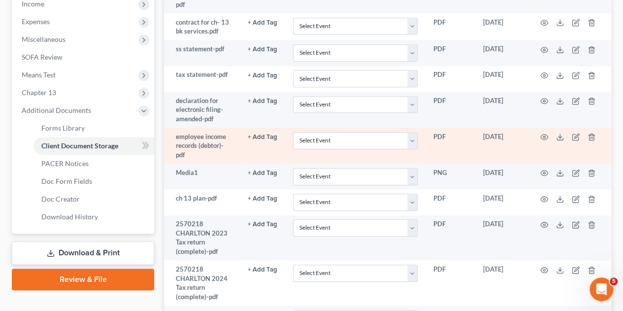
scroll to position [358, 0]
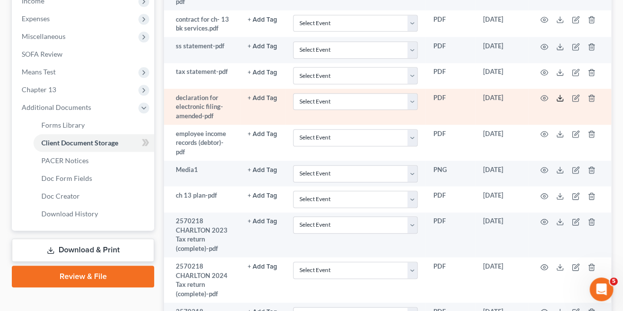
click at [561, 94] on icon at bounding box center [560, 98] width 8 height 8
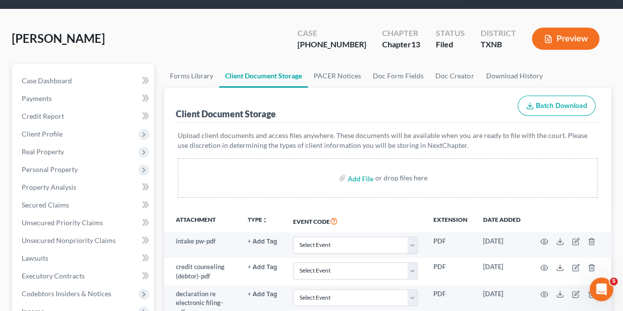
scroll to position [0, 0]
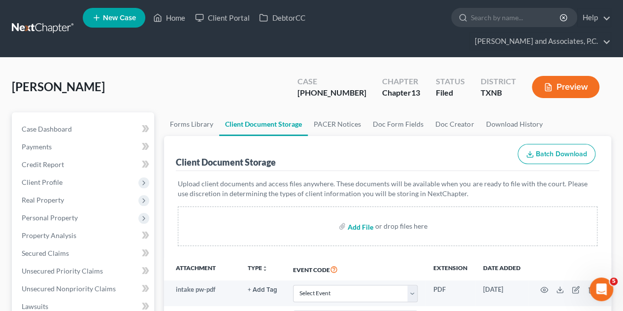
click at [358, 217] on input "file" at bounding box center [360, 226] width 24 height 18
type input "C:\fakepath\[PERSON_NAME].pdf"
select select "10"
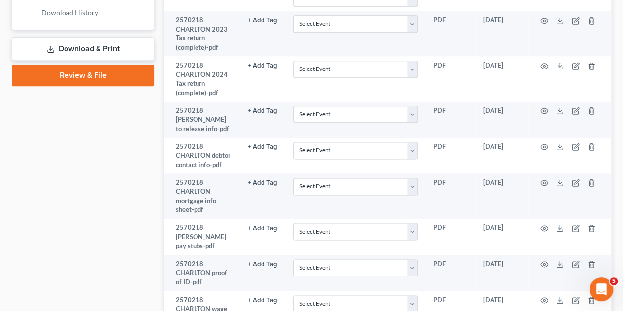
scroll to position [702, 0]
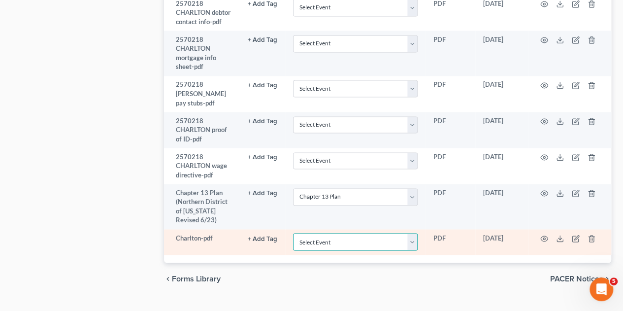
click at [414, 233] on select "Select Event 20 Largest unsecured creditors Amended petition Attachment to Volu…" at bounding box center [355, 241] width 125 height 17
select select "18"
click at [293, 233] on select "Select Event 20 Largest unsecured creditors Amended petition Attachment to Volu…" at bounding box center [355, 241] width 125 height 17
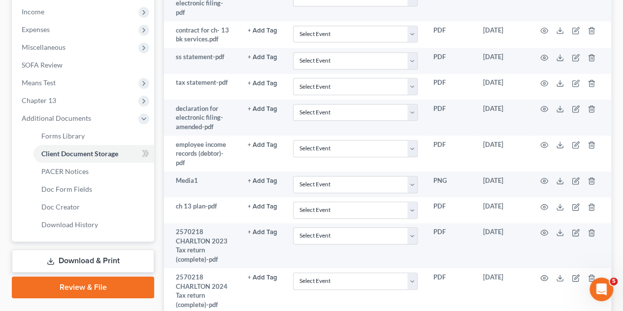
scroll to position [356, 0]
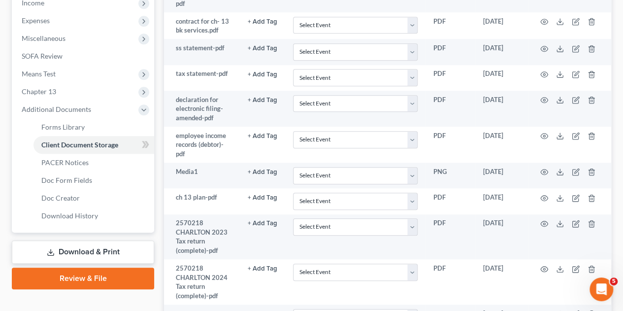
click at [75, 267] on link "Review & File" at bounding box center [83, 278] width 142 height 22
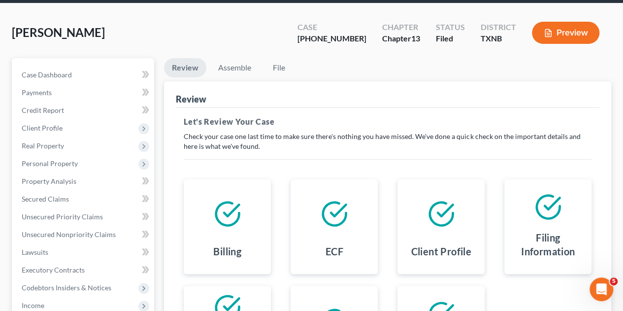
scroll to position [45, 0]
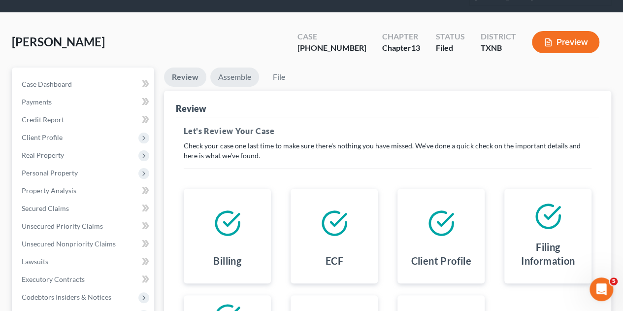
click at [236, 67] on link "Assemble" at bounding box center [234, 76] width 49 height 19
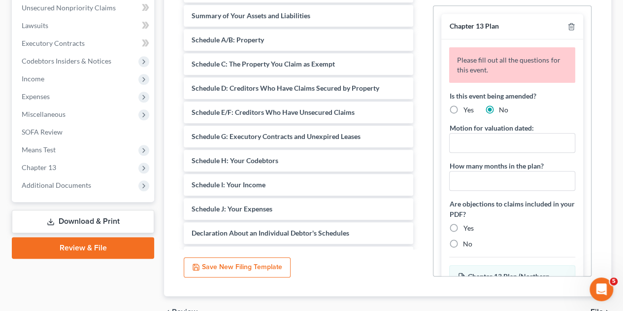
scroll to position [306, 0]
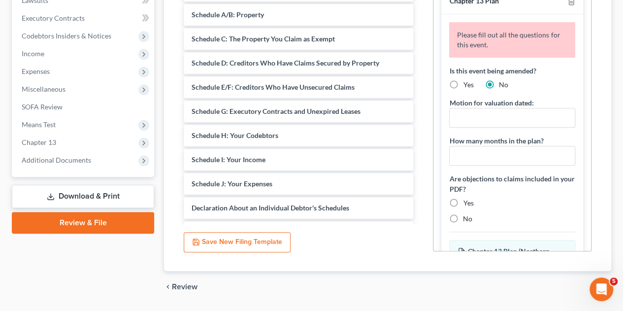
click at [463, 80] on label "Yes" at bounding box center [468, 85] width 10 height 10
click at [467, 80] on input "Yes" at bounding box center [470, 83] width 6 height 6
radio input "true"
radio input "false"
click at [459, 108] on input "text" at bounding box center [512, 117] width 125 height 19
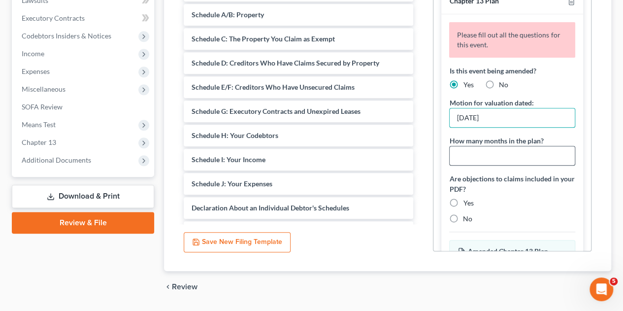
type input "[DATE]"
click at [465, 146] on input "text" at bounding box center [512, 155] width 125 height 19
type input "36"
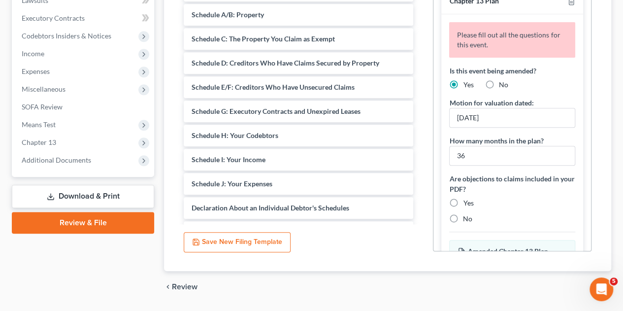
click at [463, 214] on label "No" at bounding box center [467, 219] width 9 height 10
click at [467, 214] on input "No" at bounding box center [470, 217] width 6 height 6
radio input "true"
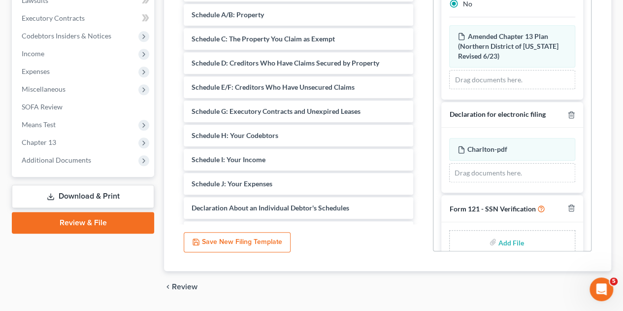
scroll to position [191, 0]
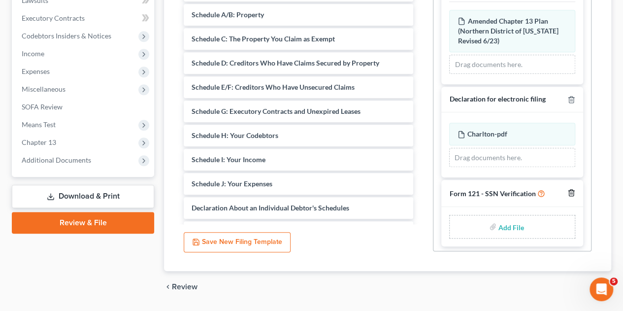
click at [567, 189] on icon "button" at bounding box center [571, 193] width 8 height 8
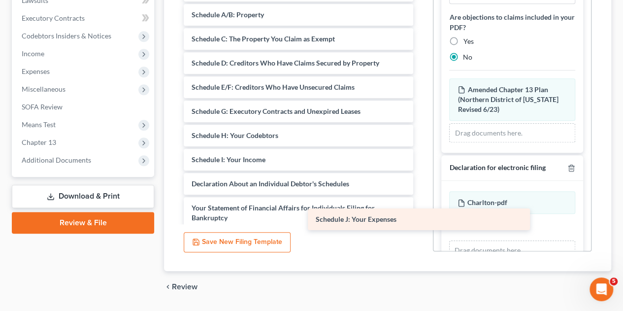
scroll to position [154, 0]
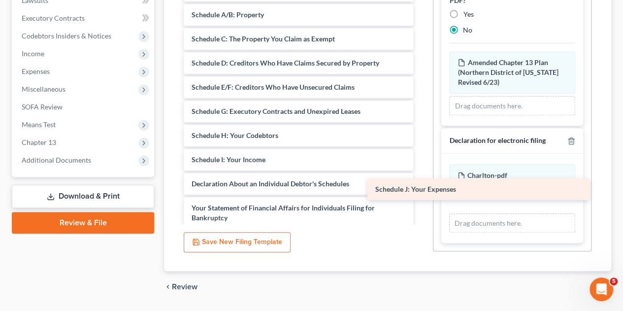
drag, startPoint x: 296, startPoint y: 165, endPoint x: 480, endPoint y: 189, distance: 185.2
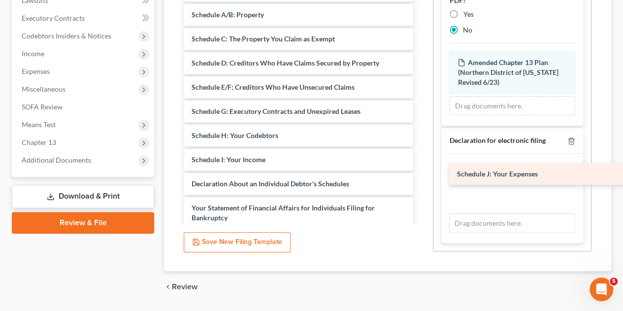
scroll to position [147, 0]
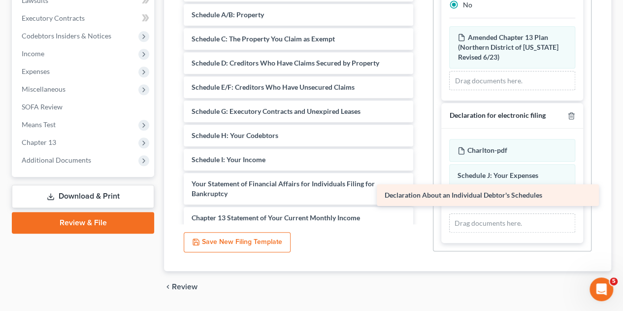
drag, startPoint x: 343, startPoint y: 163, endPoint x: 536, endPoint y: 189, distance: 195.1
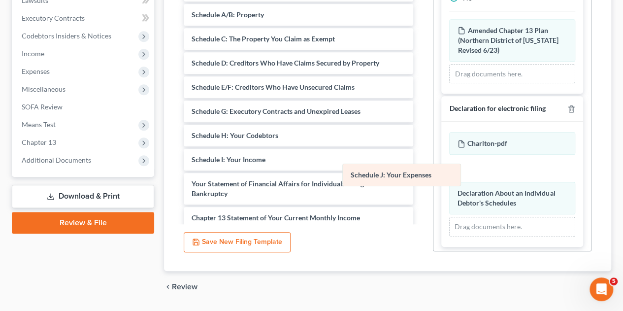
scroll to position [157, 0]
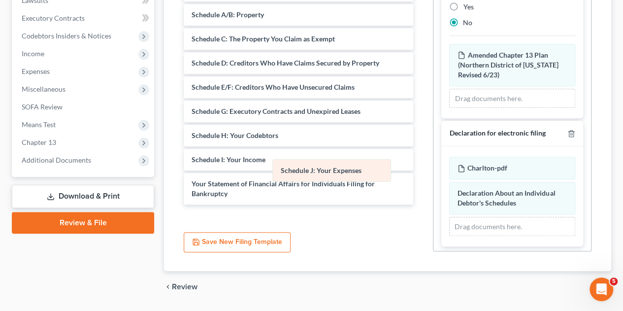
drag, startPoint x: 529, startPoint y: 147, endPoint x: 318, endPoint y: 165, distance: 212.0
click at [449, 165] on div "Schedule J: Your Expenses Amended Schedule J: Your Expenses Charlton-pdf Amende…" at bounding box center [512, 197] width 126 height 80
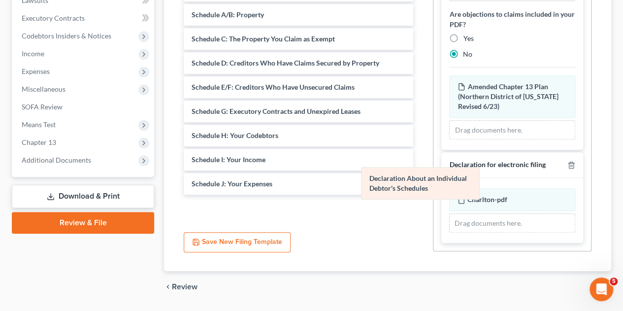
scroll to position [122, 0]
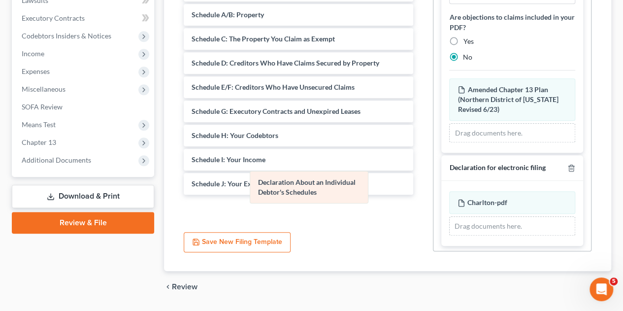
drag, startPoint x: 465, startPoint y: 174, endPoint x: 266, endPoint y: 185, distance: 199.7
click at [449, 191] on div "Declaration About an Individual Debtor's Schedules Amended Declaration About an…" at bounding box center [512, 213] width 126 height 45
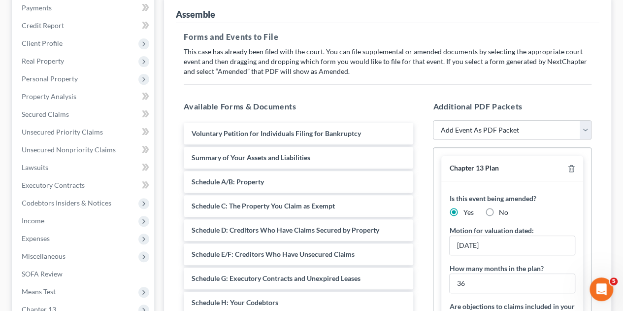
scroll to position [129, 0]
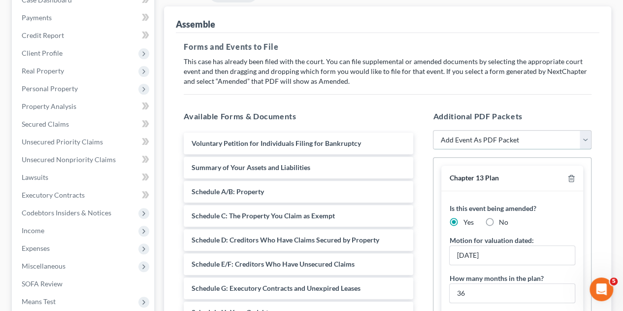
click at [586, 130] on select "Add Event As PDF Packet Amended petition Certificate of credit counseling Certi…" at bounding box center [512, 140] width 159 height 20
select select "17"
click at [433, 130] on select "Add Event As PDF Packet Amended petition Certificate of credit counseling Certi…" at bounding box center [512, 140] width 159 height 20
select select
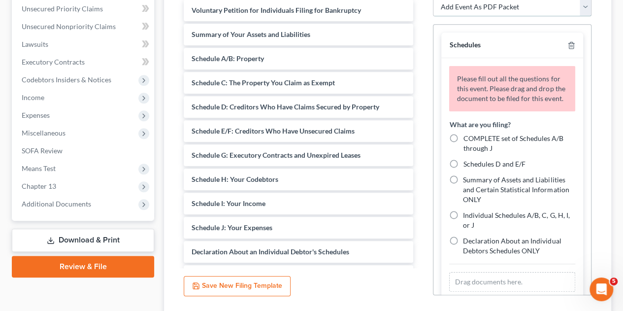
scroll to position [263, 0]
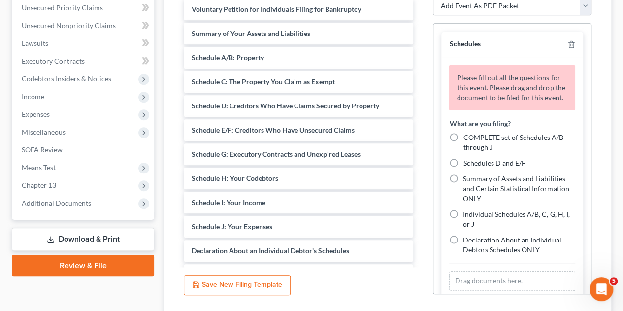
click at [463, 209] on label "Individual Schedules A/B, C, G, H, I, or J" at bounding box center [519, 219] width 112 height 20
click at [467, 209] on input "Individual Schedules A/B, C, G, H, I, or J" at bounding box center [470, 212] width 6 height 6
radio input "true"
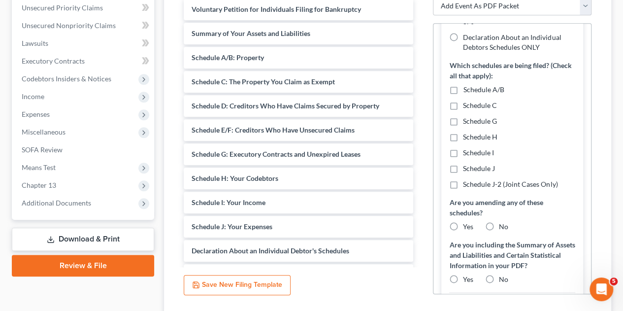
scroll to position [202, 0]
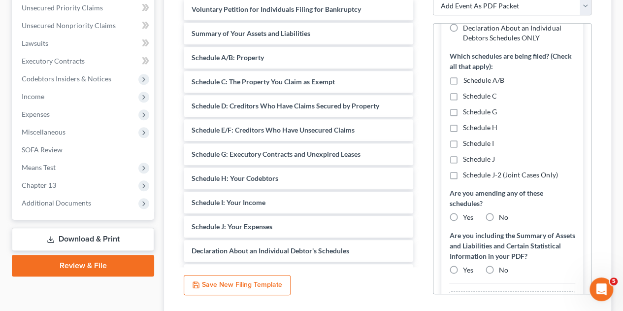
click at [463, 154] on label "Schedule J" at bounding box center [479, 159] width 32 height 10
click at [467, 154] on input "Schedule J" at bounding box center [470, 157] width 6 height 6
checkbox input "true"
click at [463, 212] on label "Yes" at bounding box center [468, 217] width 10 height 10
click at [467, 212] on input "Yes" at bounding box center [470, 215] width 6 height 6
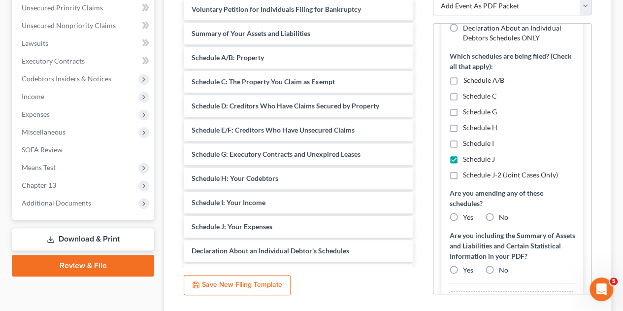
radio input "true"
click at [499, 265] on label "No" at bounding box center [503, 270] width 9 height 10
click at [503, 265] on input "No" at bounding box center [506, 268] width 6 height 6
radio input "true"
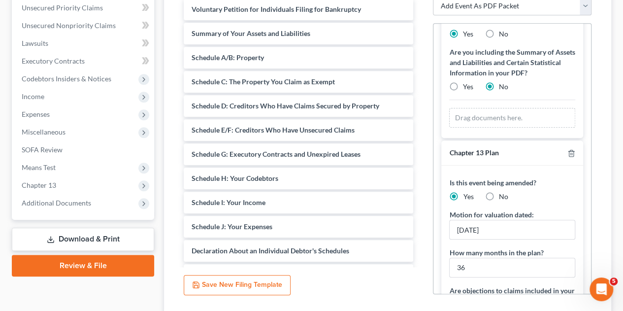
scroll to position [393, 0]
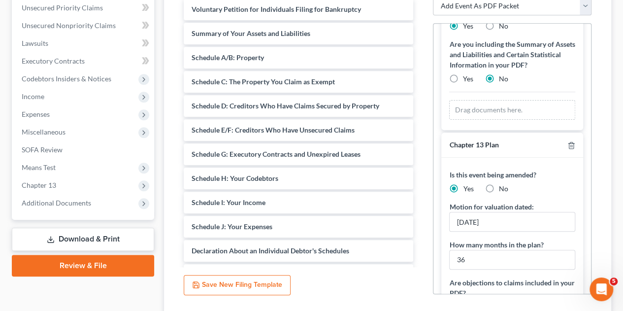
click at [595, 192] on div "Additional PDF Packets Add Event As PDF Packet Amended petition Certificate of …" at bounding box center [512, 135] width 178 height 334
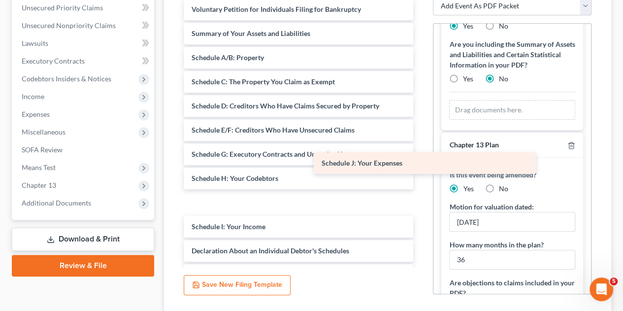
drag, startPoint x: 232, startPoint y: 212, endPoint x: 419, endPoint y: 132, distance: 202.3
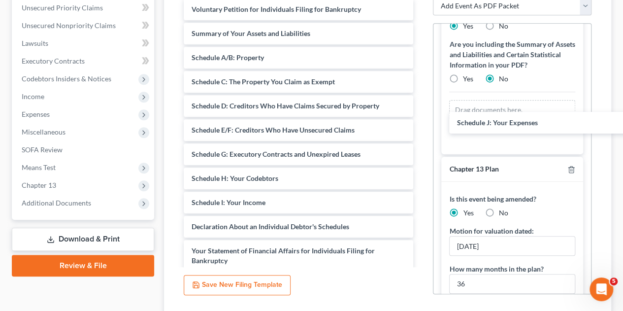
scroll to position [340, 0]
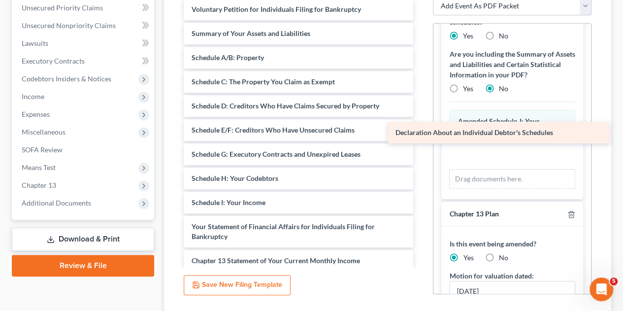
drag, startPoint x: 257, startPoint y: 209, endPoint x: 460, endPoint y: 132, distance: 217.2
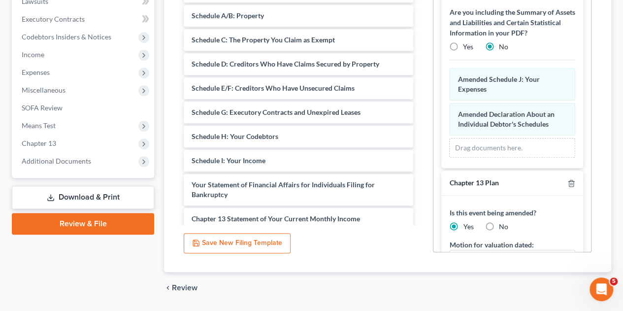
scroll to position [316, 0]
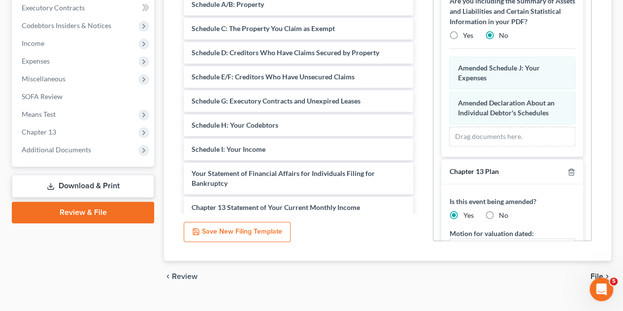
click at [598, 272] on span "File" at bounding box center [596, 276] width 13 height 8
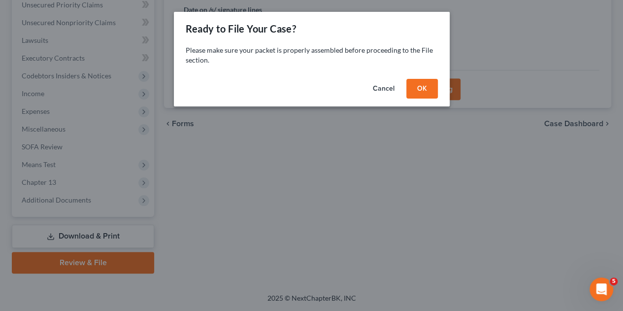
scroll to position [247, 0]
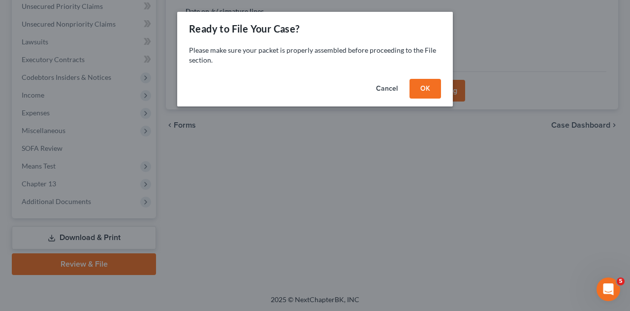
click at [424, 86] on button "OK" at bounding box center [426, 89] width 32 height 20
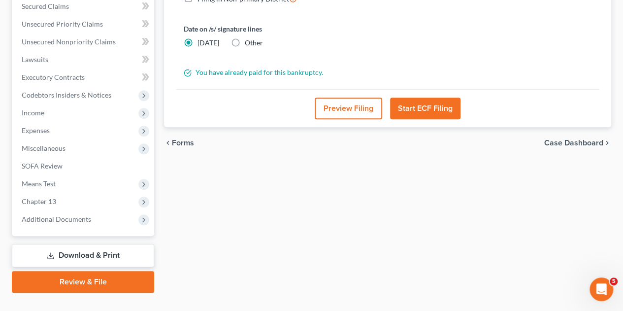
click at [424, 97] on button "Start ECF Filing" at bounding box center [425, 108] width 70 height 22
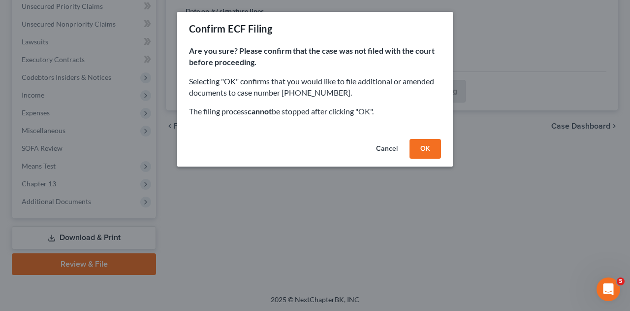
click at [424, 142] on button "OK" at bounding box center [426, 149] width 32 height 20
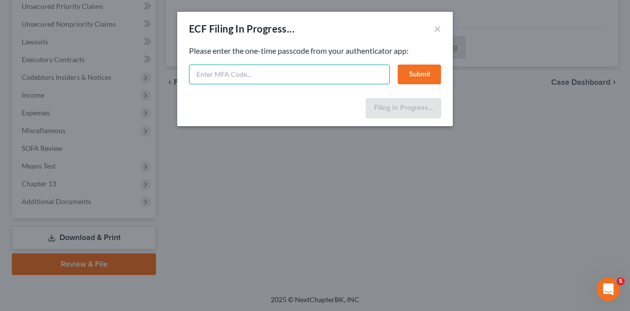
click at [289, 78] on input "text" at bounding box center [289, 75] width 201 height 20
type input "255381"
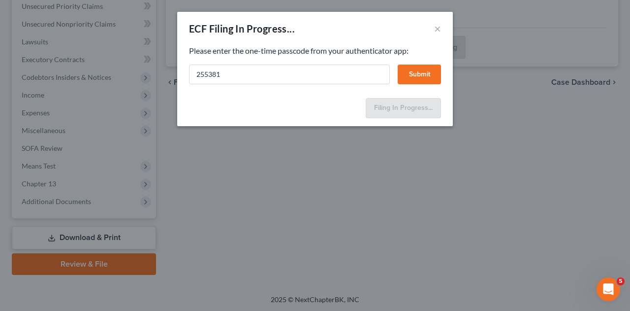
click at [408, 78] on button "Submit" at bounding box center [419, 75] width 43 height 20
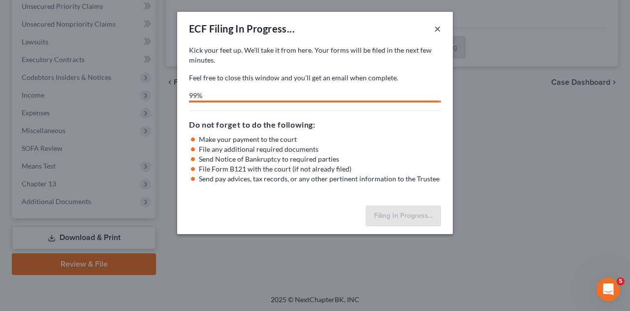
click at [437, 29] on button "×" at bounding box center [437, 29] width 7 height 12
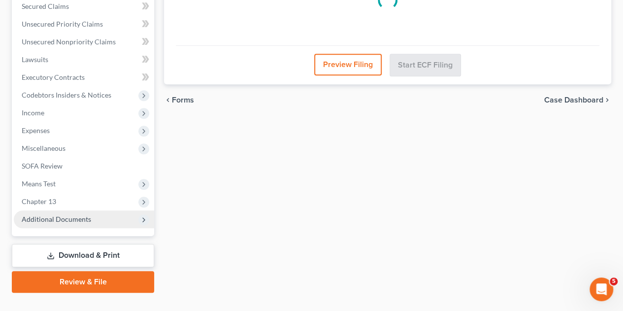
click at [60, 215] on span "Additional Documents" at bounding box center [56, 219] width 69 height 8
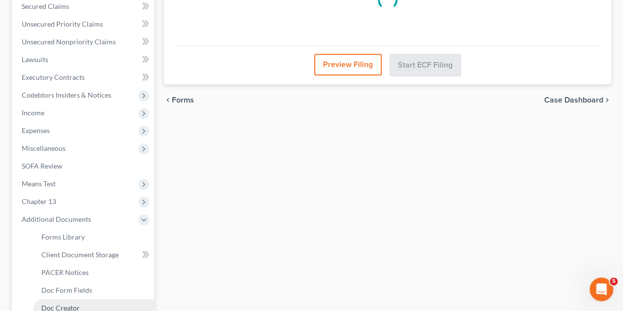
click at [58, 303] on span "Doc Creator" at bounding box center [60, 307] width 38 height 8
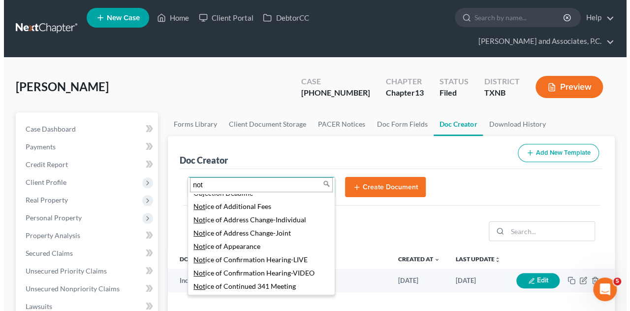
scroll to position [98, 0]
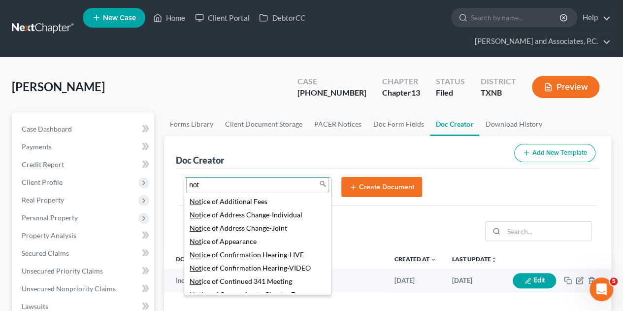
type input "not"
select select "77746"
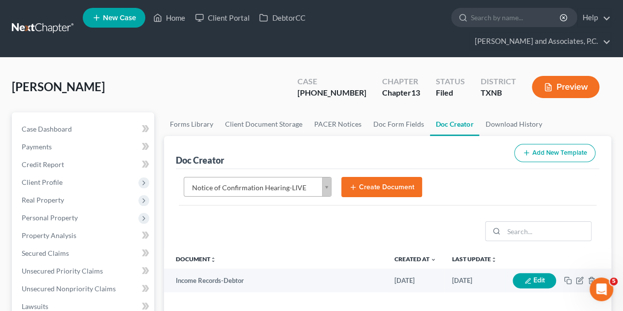
click at [395, 177] on button "Create Document" at bounding box center [381, 187] width 81 height 21
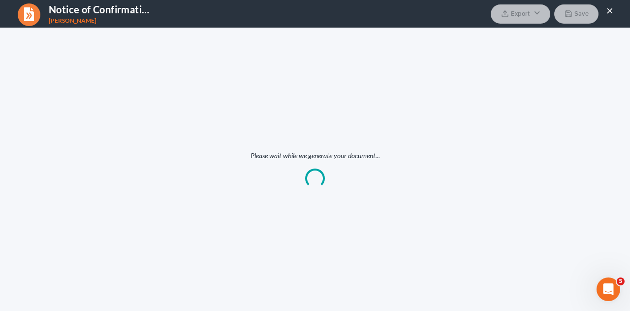
scroll to position [0, 0]
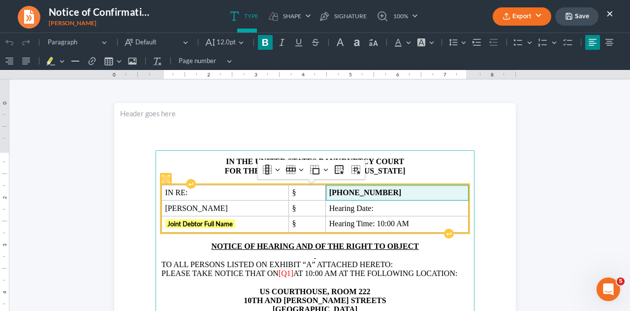
click at [358, 192] on strong "[PHONE_NUMBER]" at bounding box center [365, 192] width 72 height 8
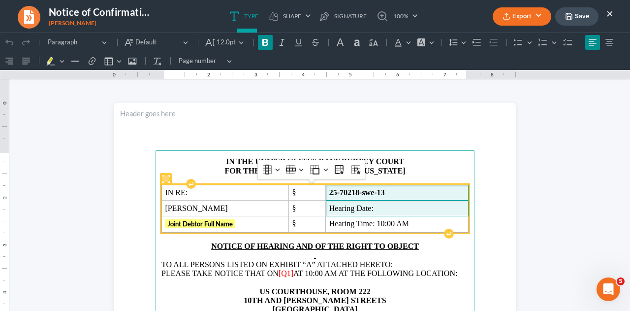
click at [376, 207] on span "Hearing Date:" at bounding box center [397, 208] width 136 height 9
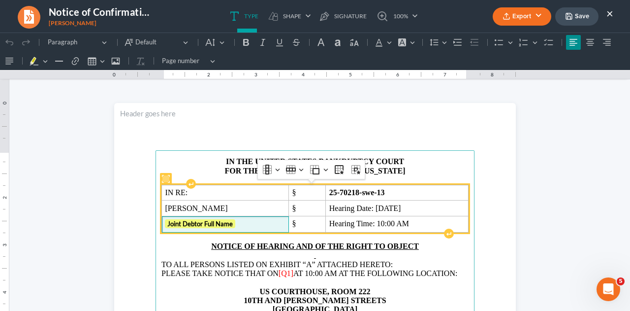
click at [249, 223] on span "Joint Debtor Full Name" at bounding box center [225, 224] width 120 height 10
click at [249, 223] on span "Joint Debtor Full Name ⁠⁠⁠⁠⁠⁠⁠" at bounding box center [225, 224] width 120 height 10
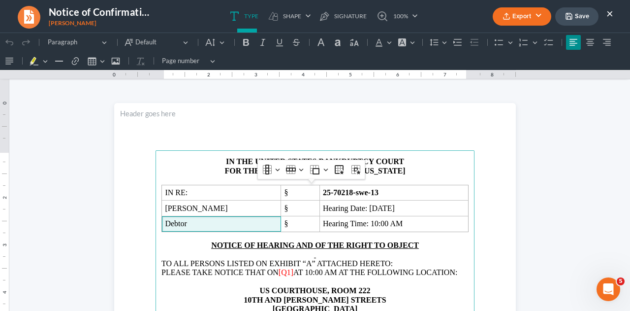
click at [293, 273] on span "AT 10:00 AM AT THE FOLLOWING LOCATION:" at bounding box center [375, 272] width 164 height 8
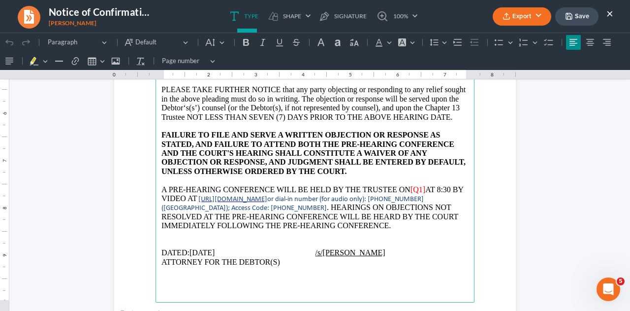
scroll to position [278, 0]
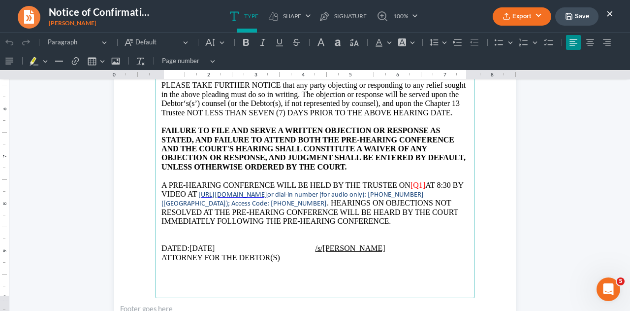
click at [424, 192] on span "AT 8:30 BY VIDEO AT" at bounding box center [313, 189] width 302 height 17
click at [280, 261] on span "ATTORNEY FOR THE DEBTOR(S)" at bounding box center [221, 257] width 119 height 8
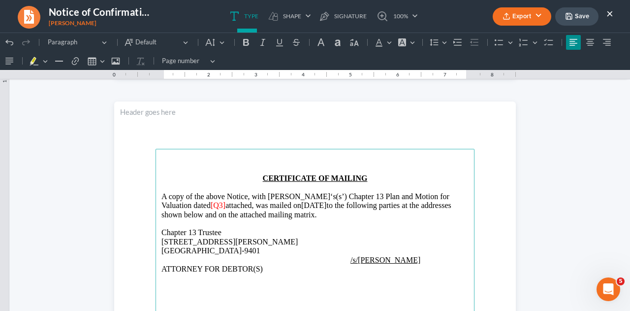
scroll to position [548, 0]
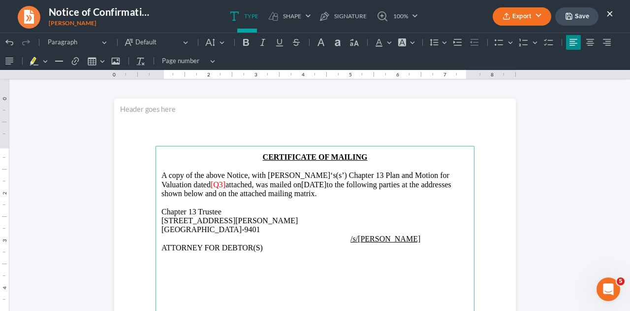
click at [226, 185] on span "attached, was mailed on" at bounding box center [264, 184] width 76 height 8
click at [311, 184] on p "A copy of the above Notice, with Debtor‘s(s’) Chapter 13 Plan and Motion for Va…" at bounding box center [315, 184] width 307 height 27
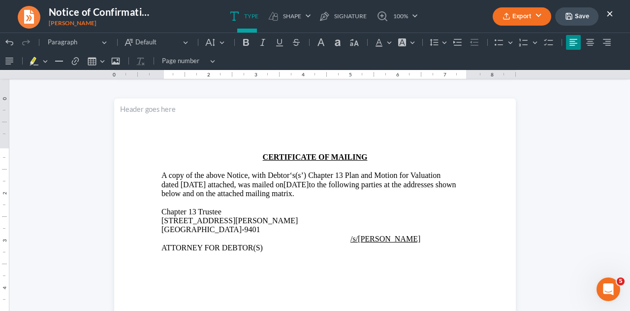
click at [583, 17] on button "Save" at bounding box center [576, 16] width 43 height 18
click at [528, 15] on button "Export" at bounding box center [522, 16] width 59 height 18
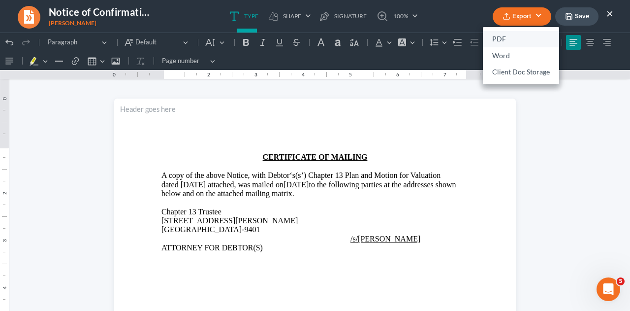
click at [503, 36] on link "PDF" at bounding box center [521, 39] width 76 height 17
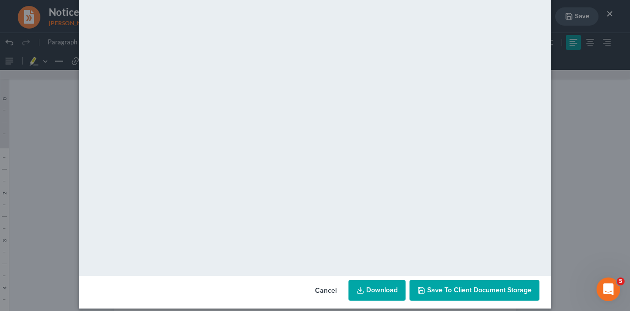
scroll to position [100, 0]
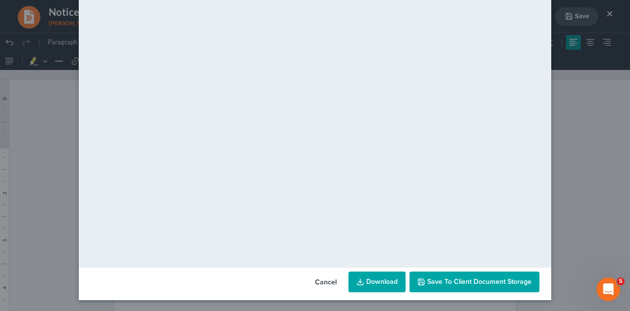
click at [427, 280] on span "Save to Client Document Storage" at bounding box center [479, 281] width 104 height 8
